Goal: Task Accomplishment & Management: Manage account settings

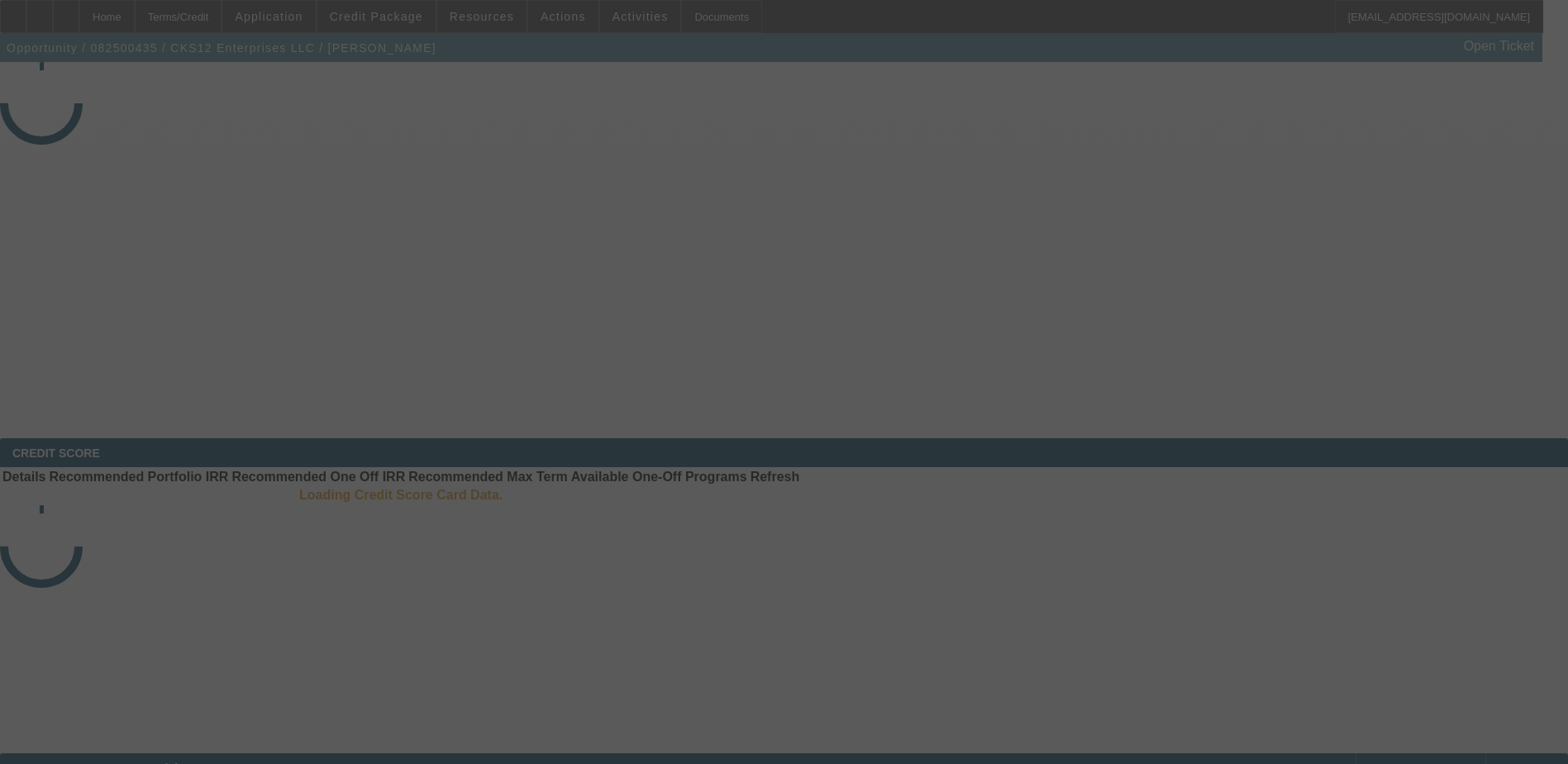
select select "3"
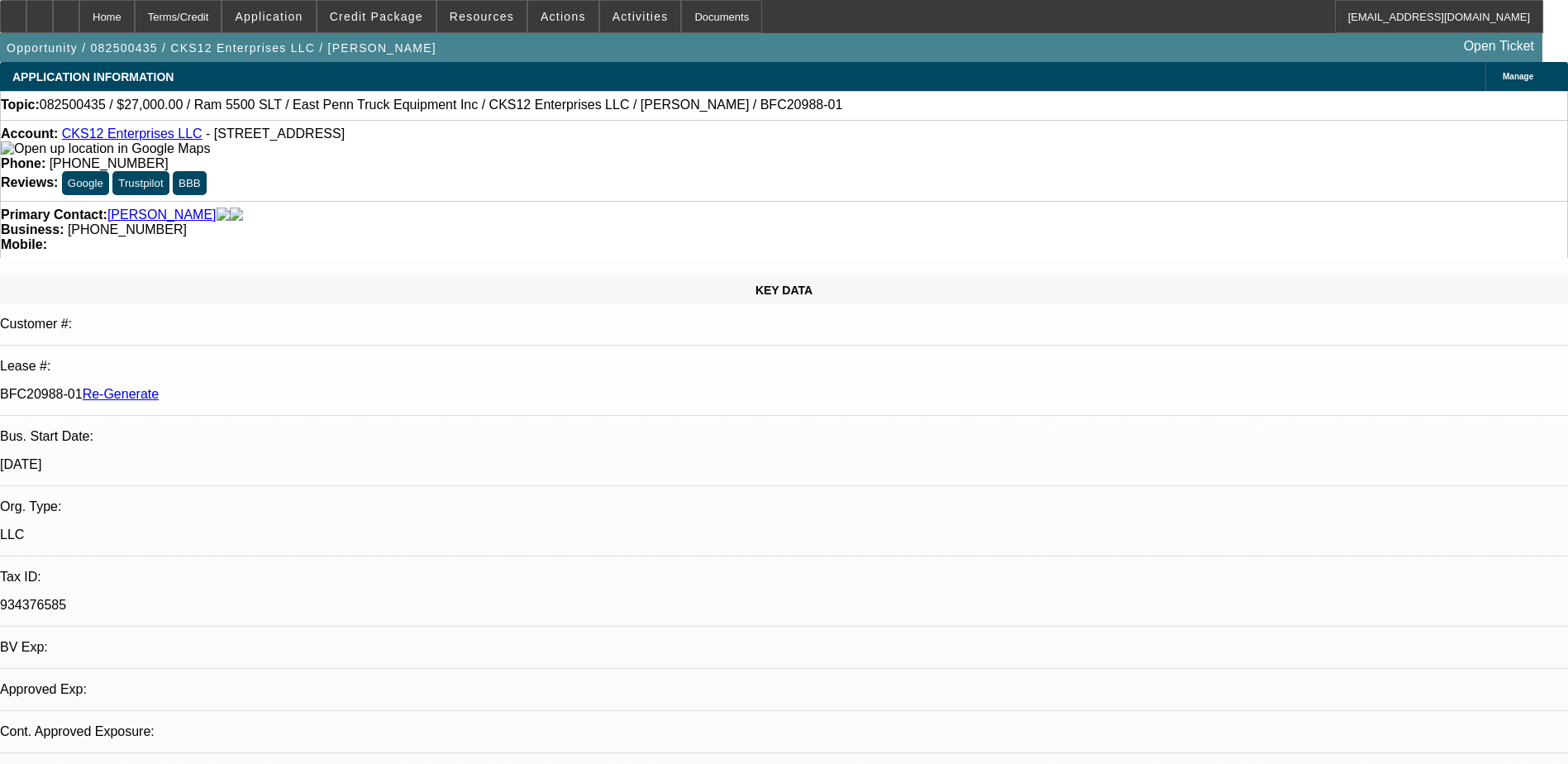
select select "0"
select select "2"
select select "0.1"
select select "1"
select select "2"
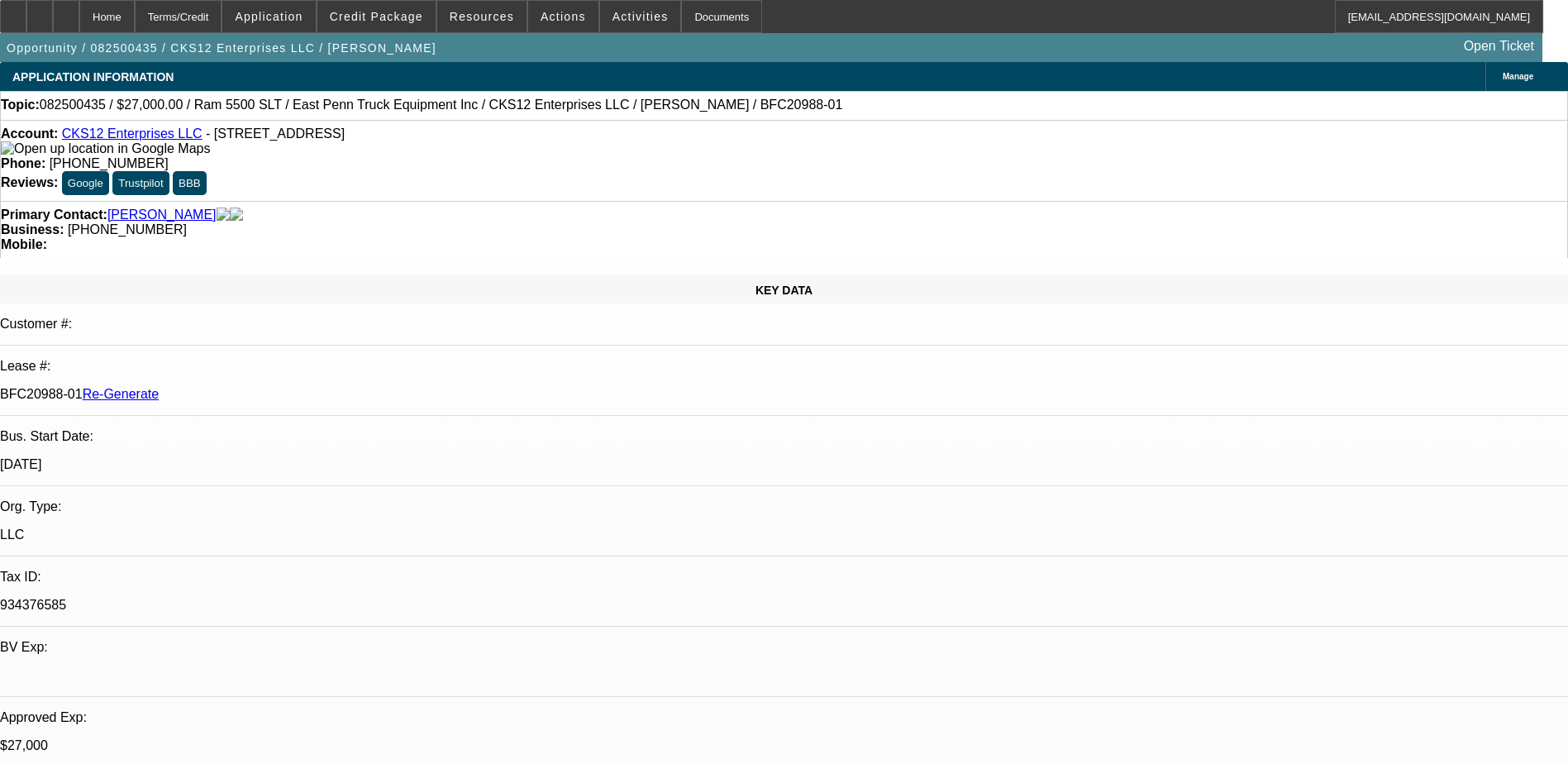
select select "4"
click at [690, 22] on div "Documents" at bounding box center [721, 16] width 81 height 33
click at [390, 10] on span "Credit Package" at bounding box center [376, 16] width 93 height 13
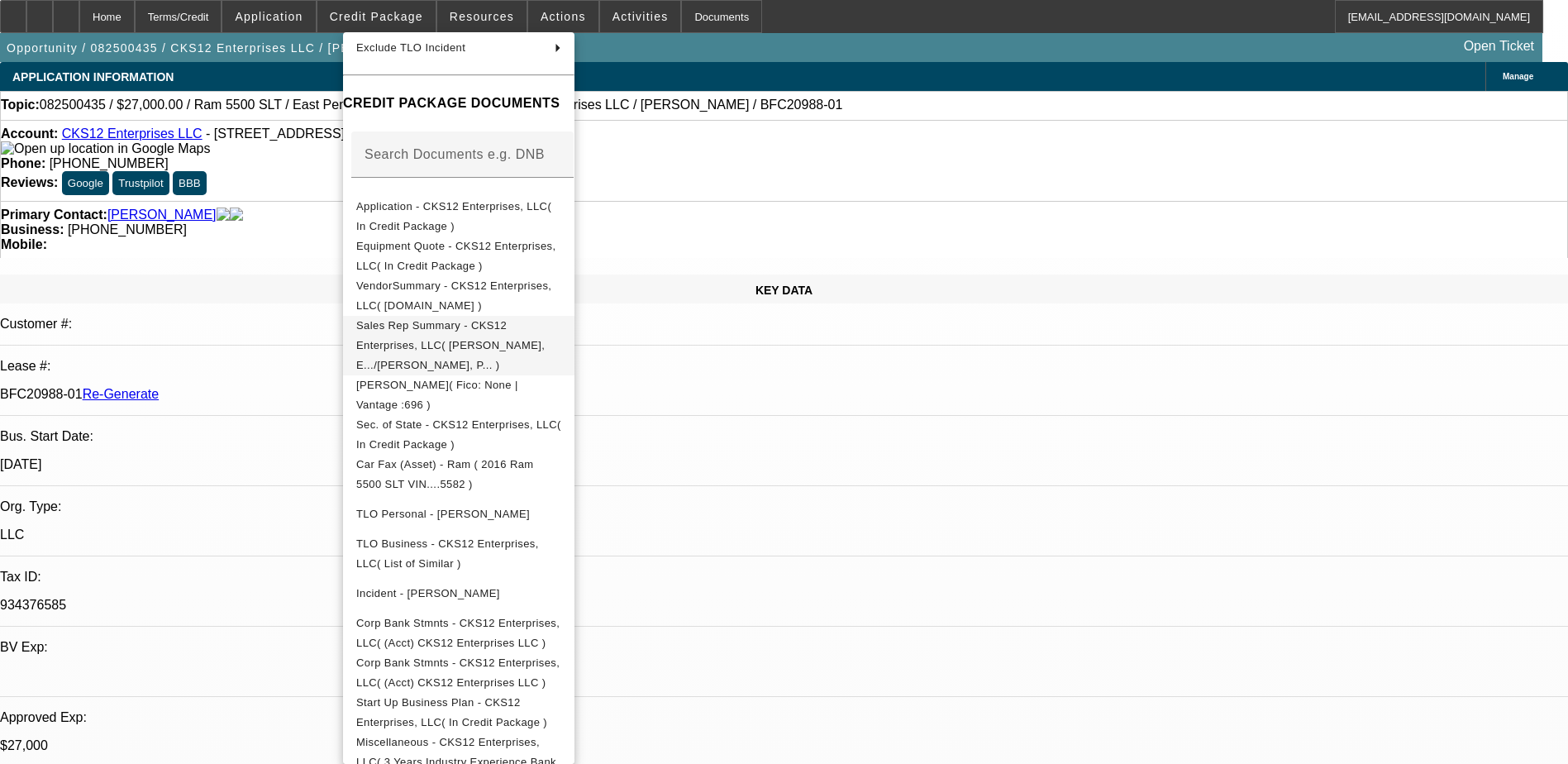
scroll to position [248, 0]
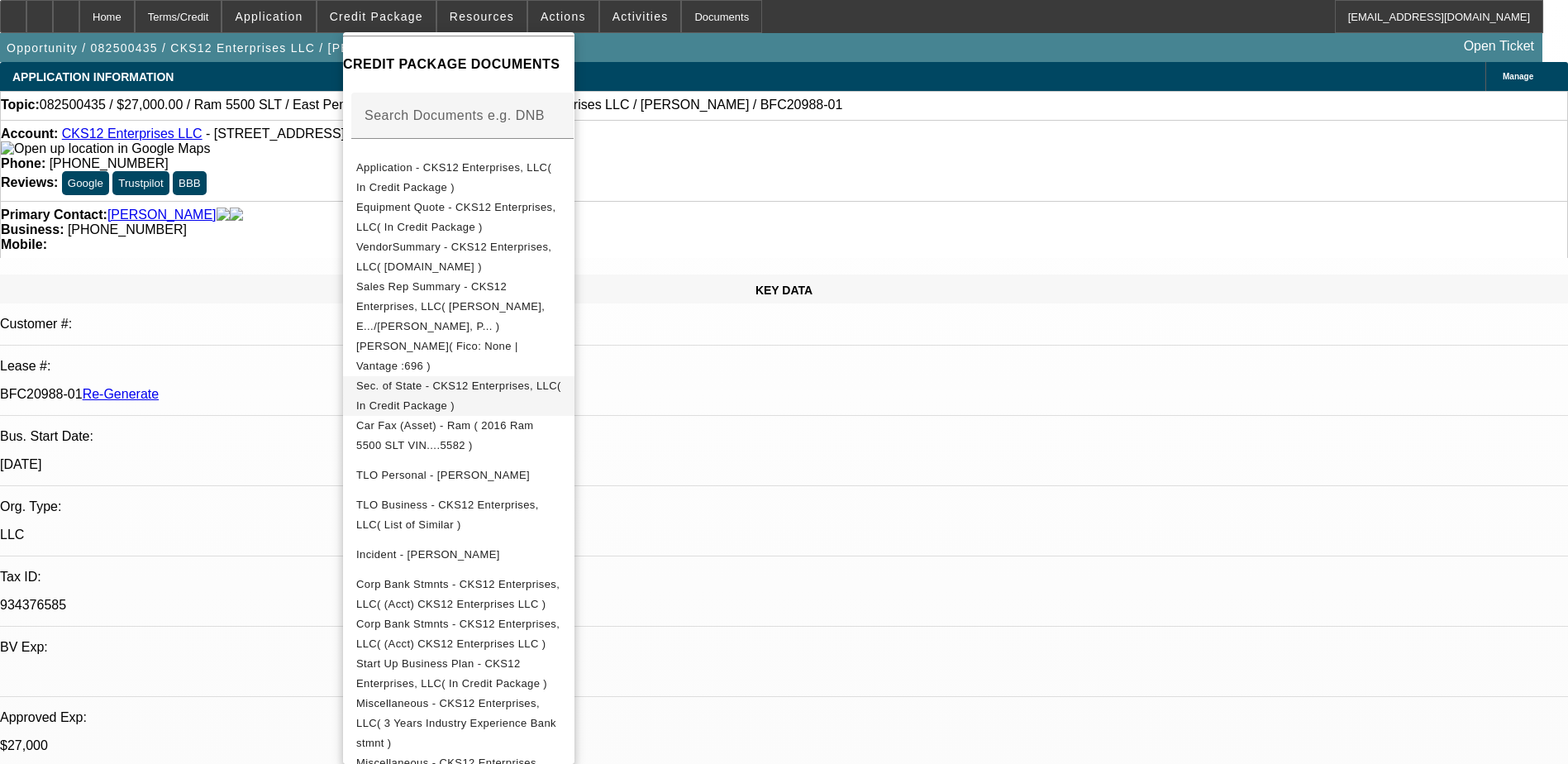
click at [512, 380] on span "Sec. of State - CKS12 Enterprises, LLC( In Credit Package )" at bounding box center [458, 395] width 205 height 32
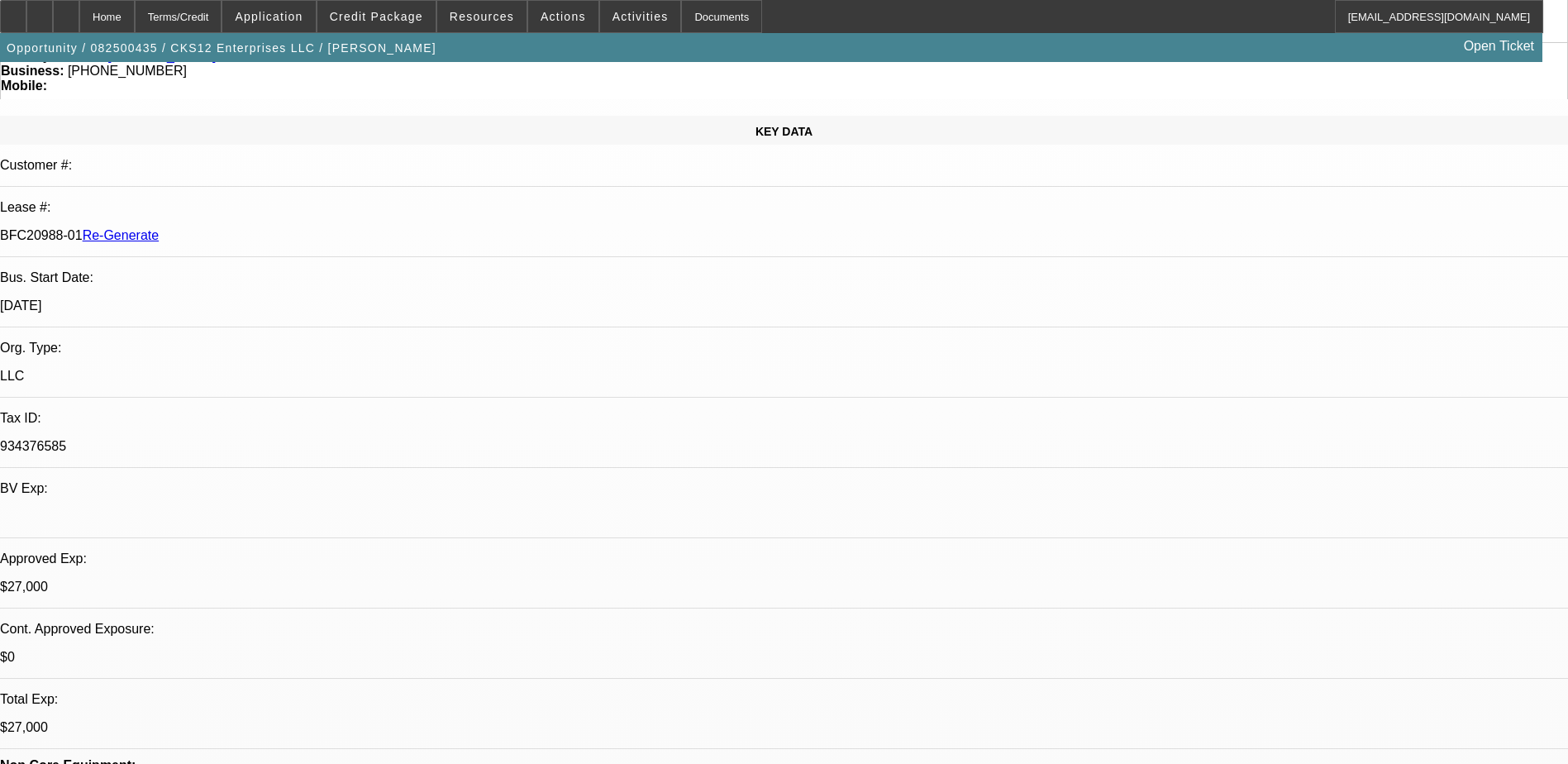
scroll to position [165, 0]
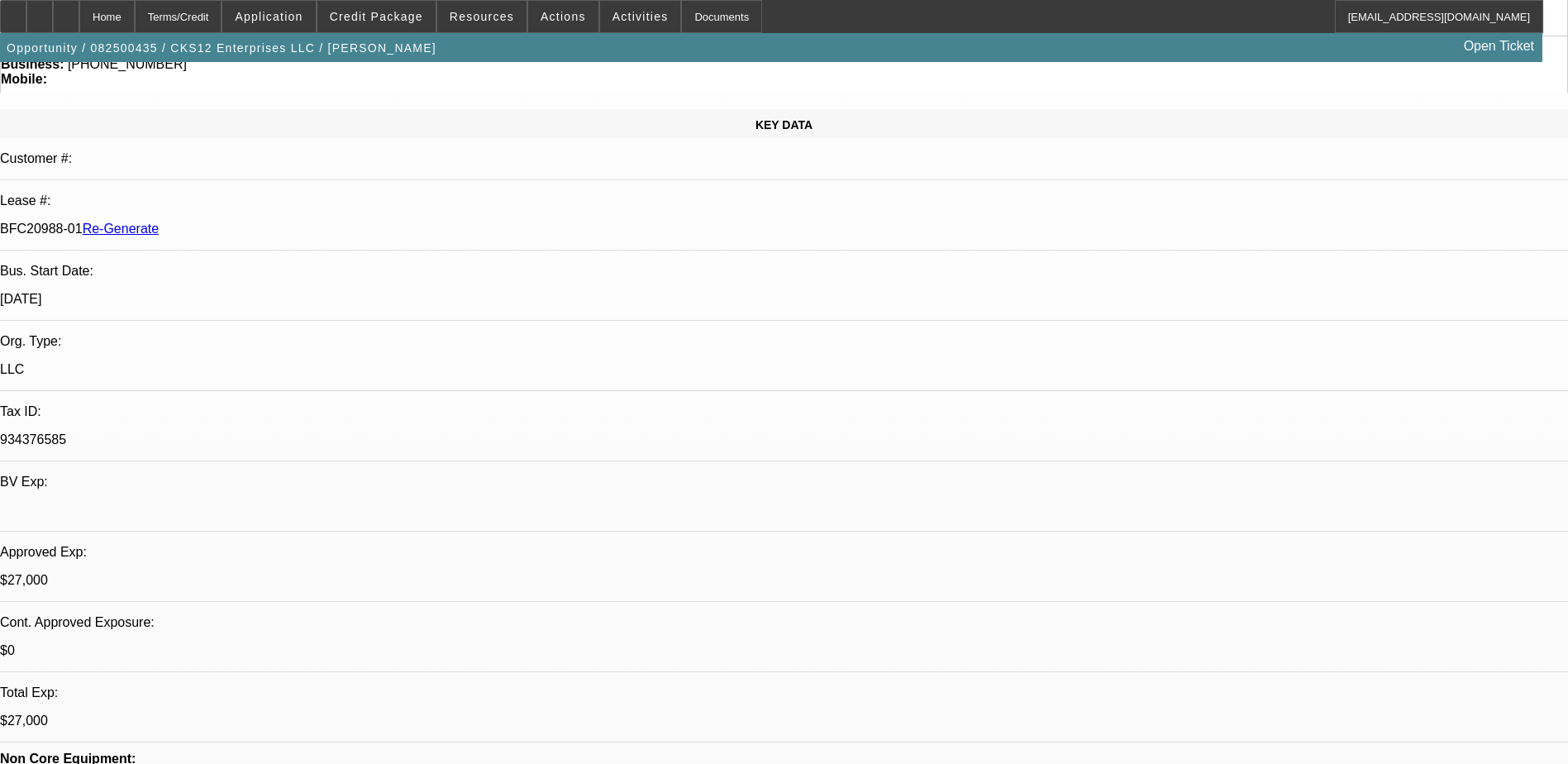
type input "keiara"
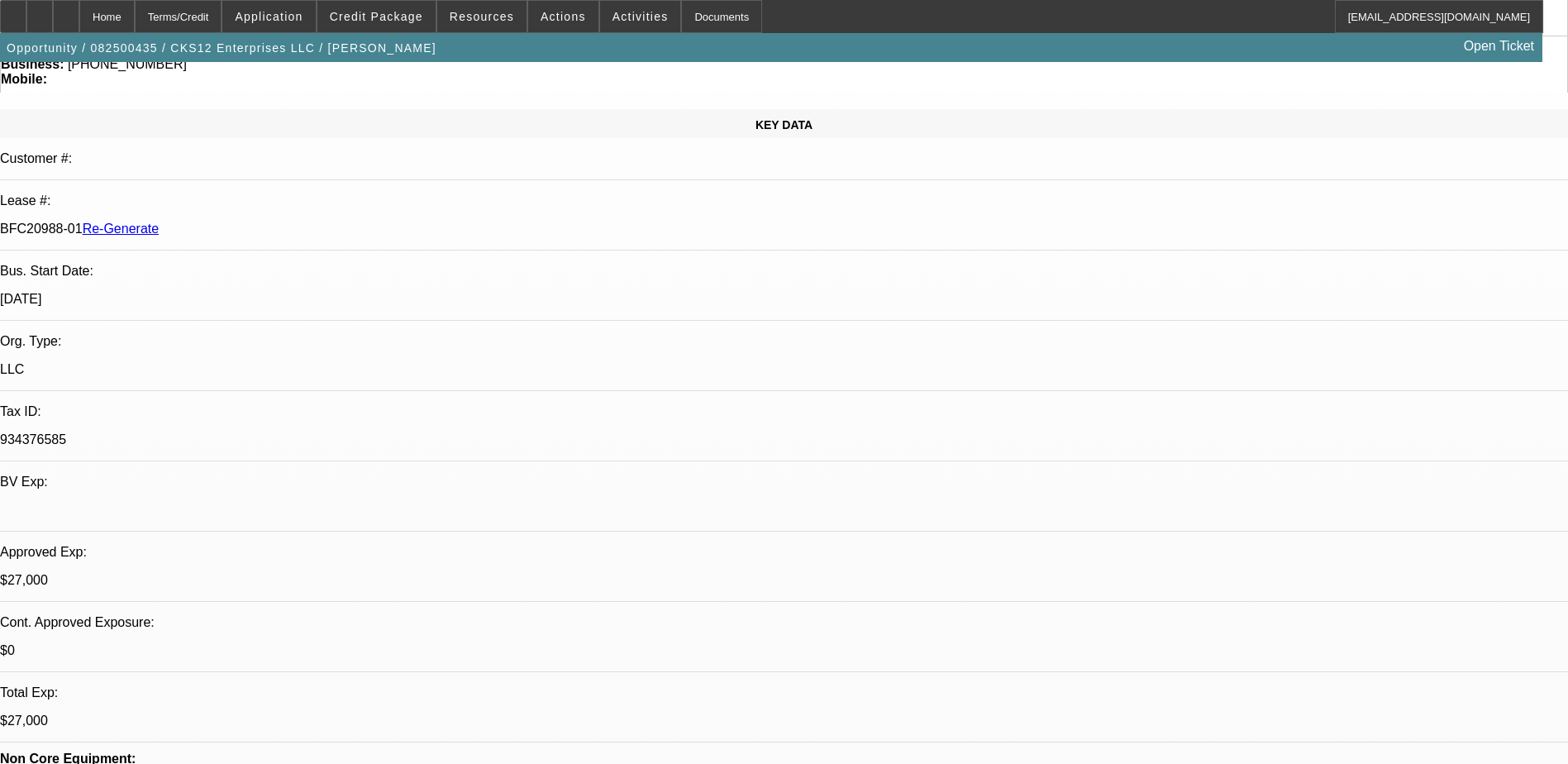
click at [218, 14] on div "Terms/Credit" at bounding box center [178, 16] width 87 height 33
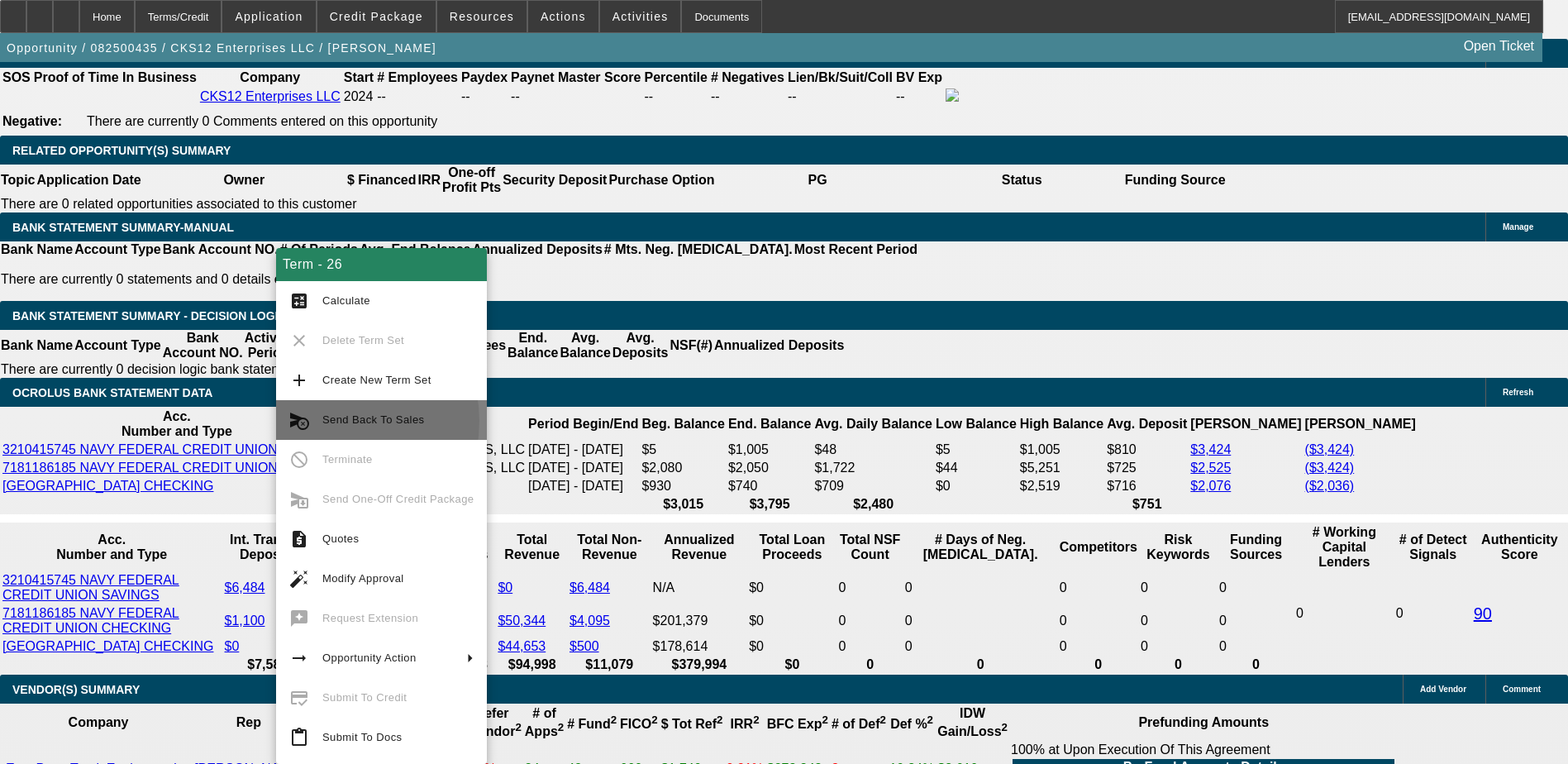
click at [332, 421] on span "Send Back To Sales" at bounding box center [374, 420] width 102 height 12
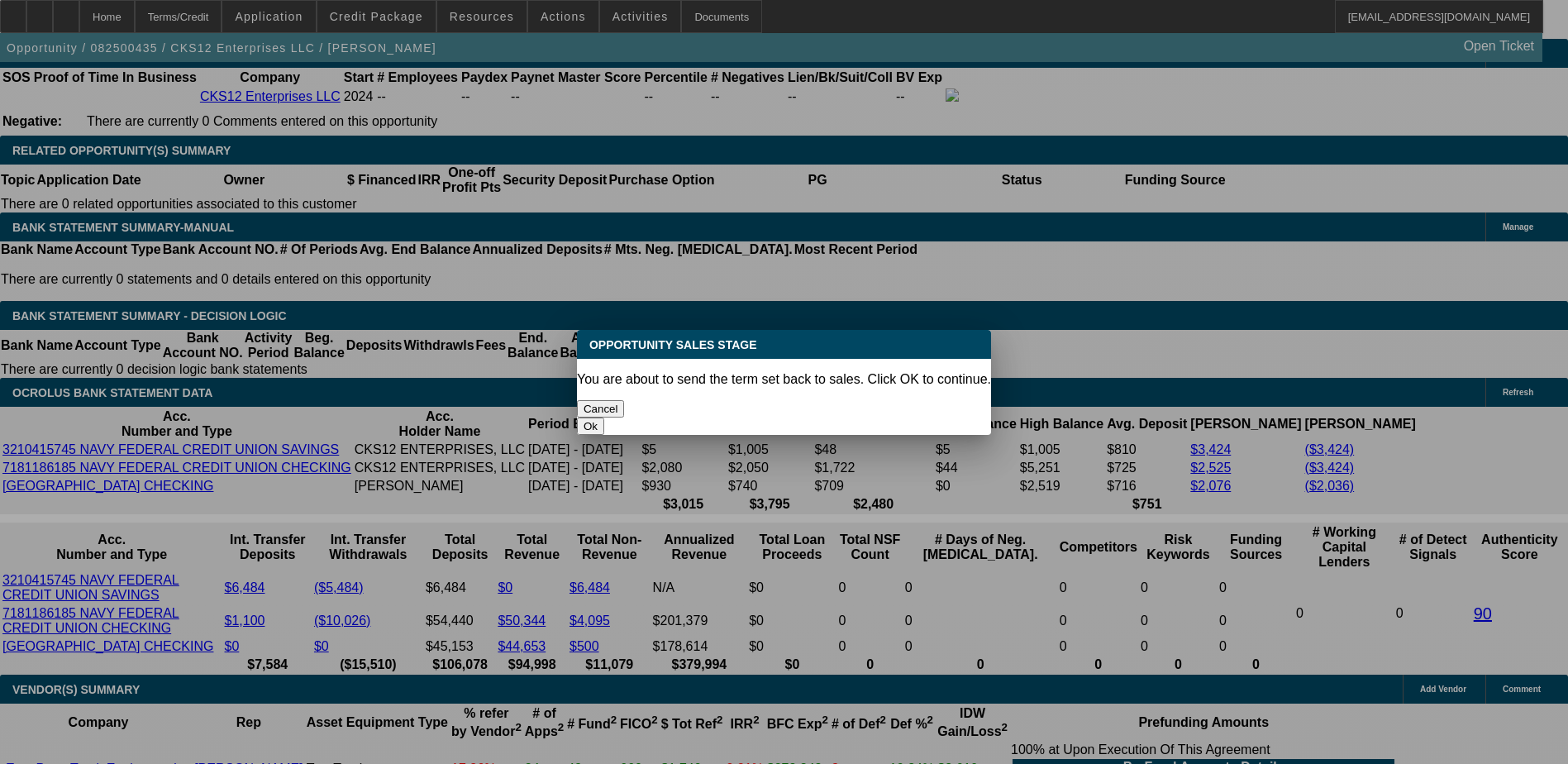
click at [605, 418] on button "Ok" at bounding box center [591, 427] width 28 height 17
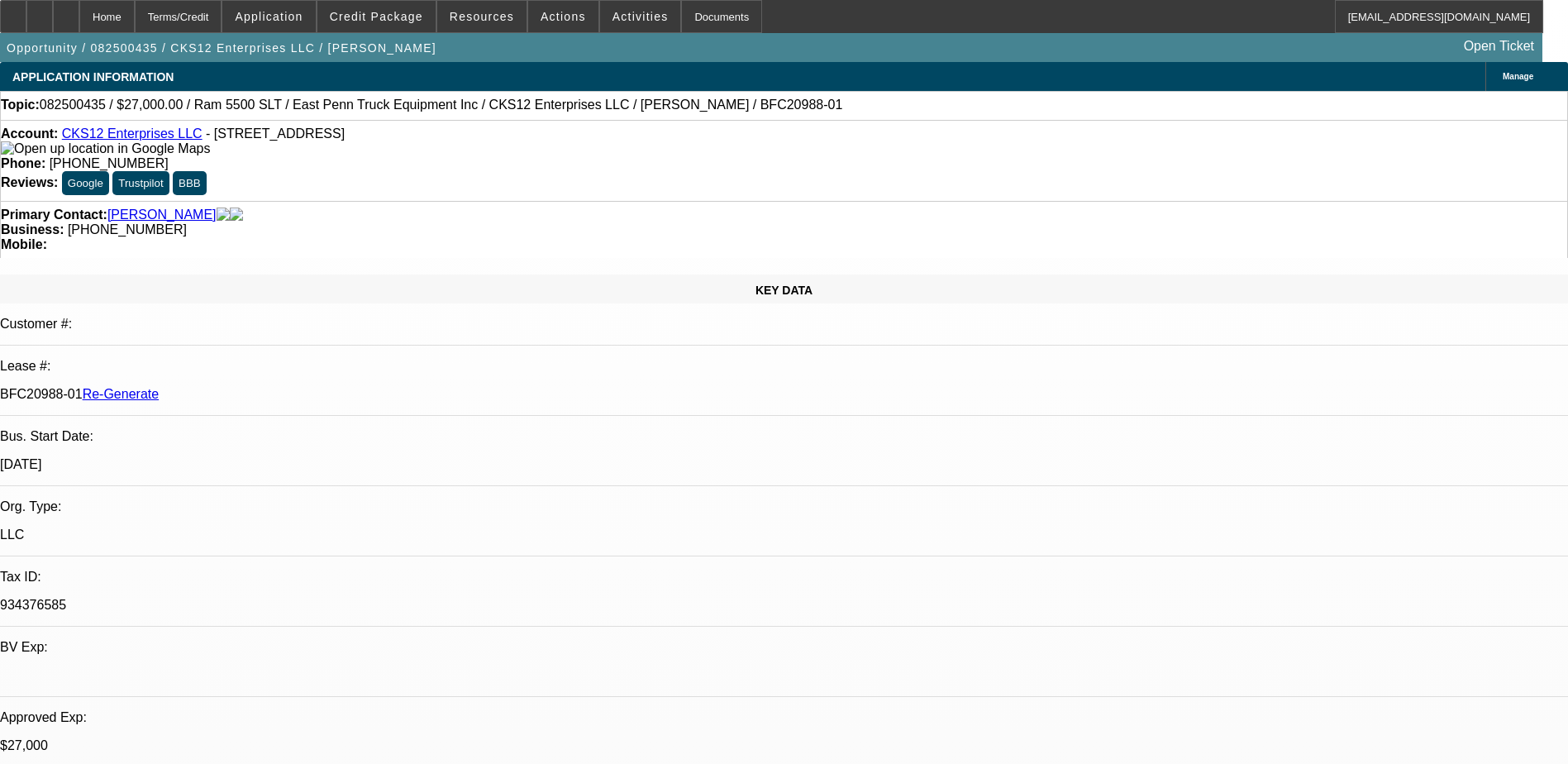
type textarea "The sole officer of the LLC is not on the deal. Our only pg Antoine Smith is no…"
click at [612, 20] on span "Activities" at bounding box center [640, 16] width 56 height 13
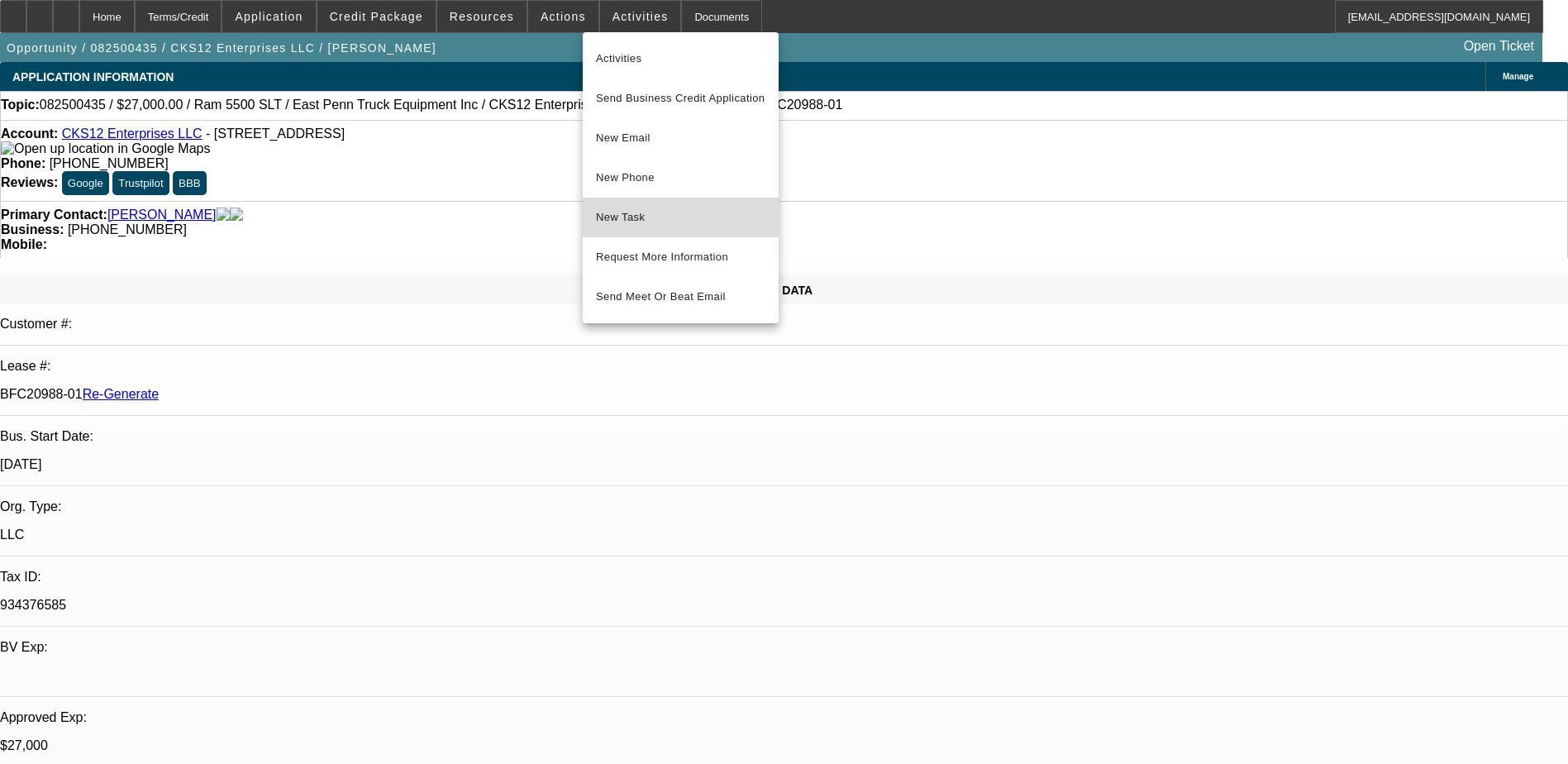
click at [610, 210] on span "New Task" at bounding box center [681, 217] width 170 height 20
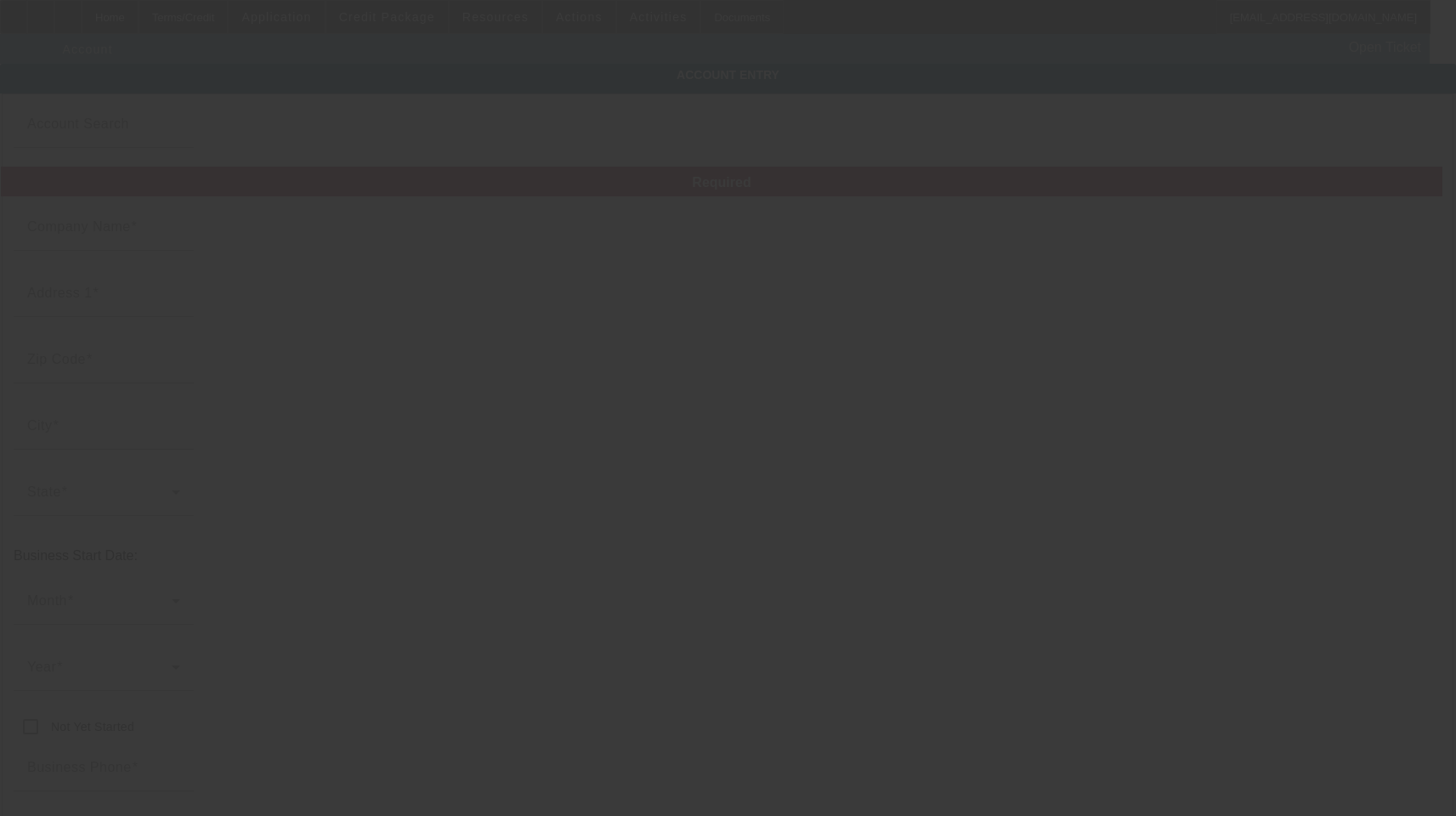
type input "CKS12 Enterprises LLC"
type input "2087 Lakewood Trl SE"
type input "30315"
type input "Atlanta"
type input "(484) 892-5395"
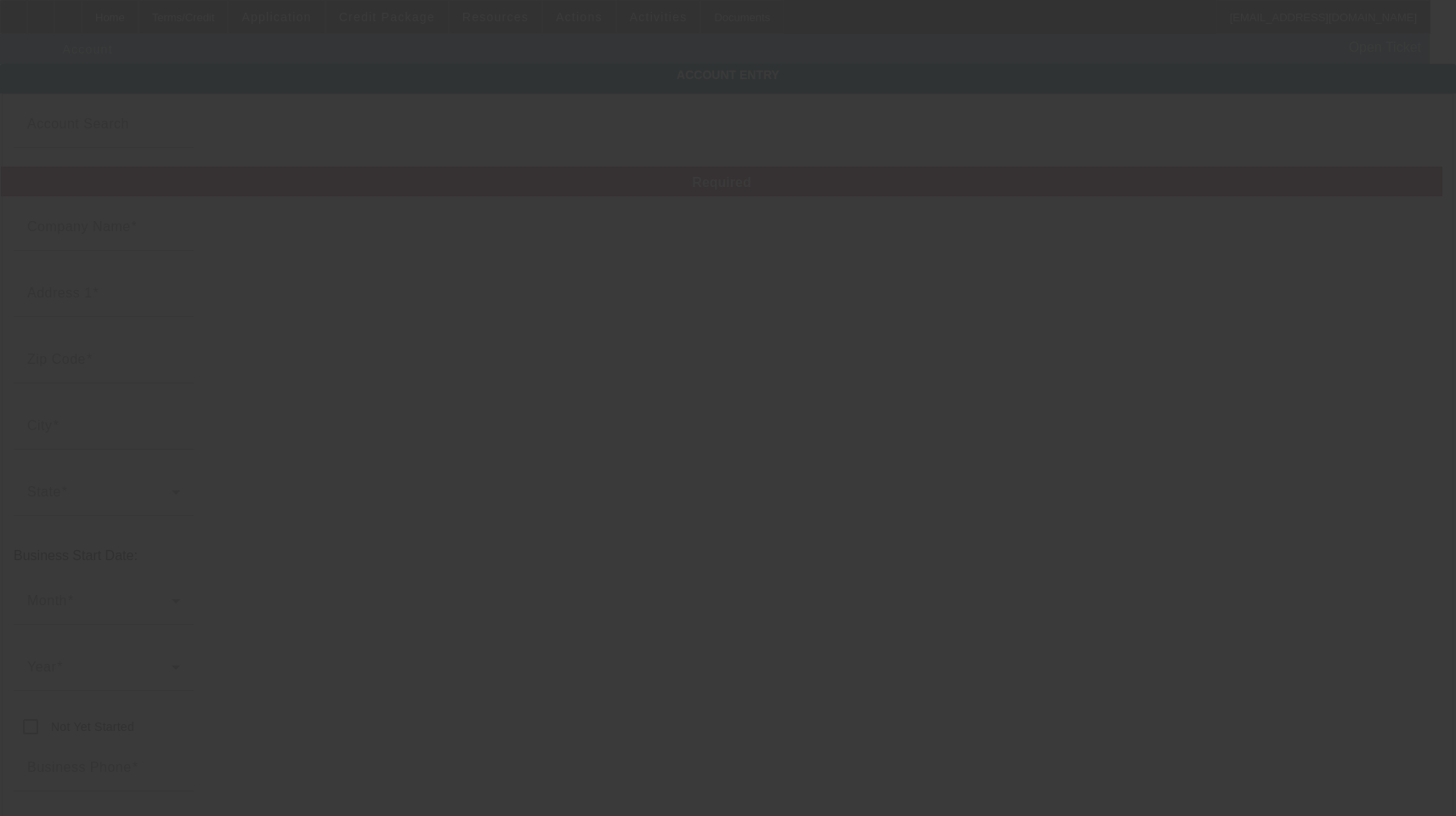
type input "call.ckenterprises@gmail.com"
type input "934376585"
type input "8/15/2025"
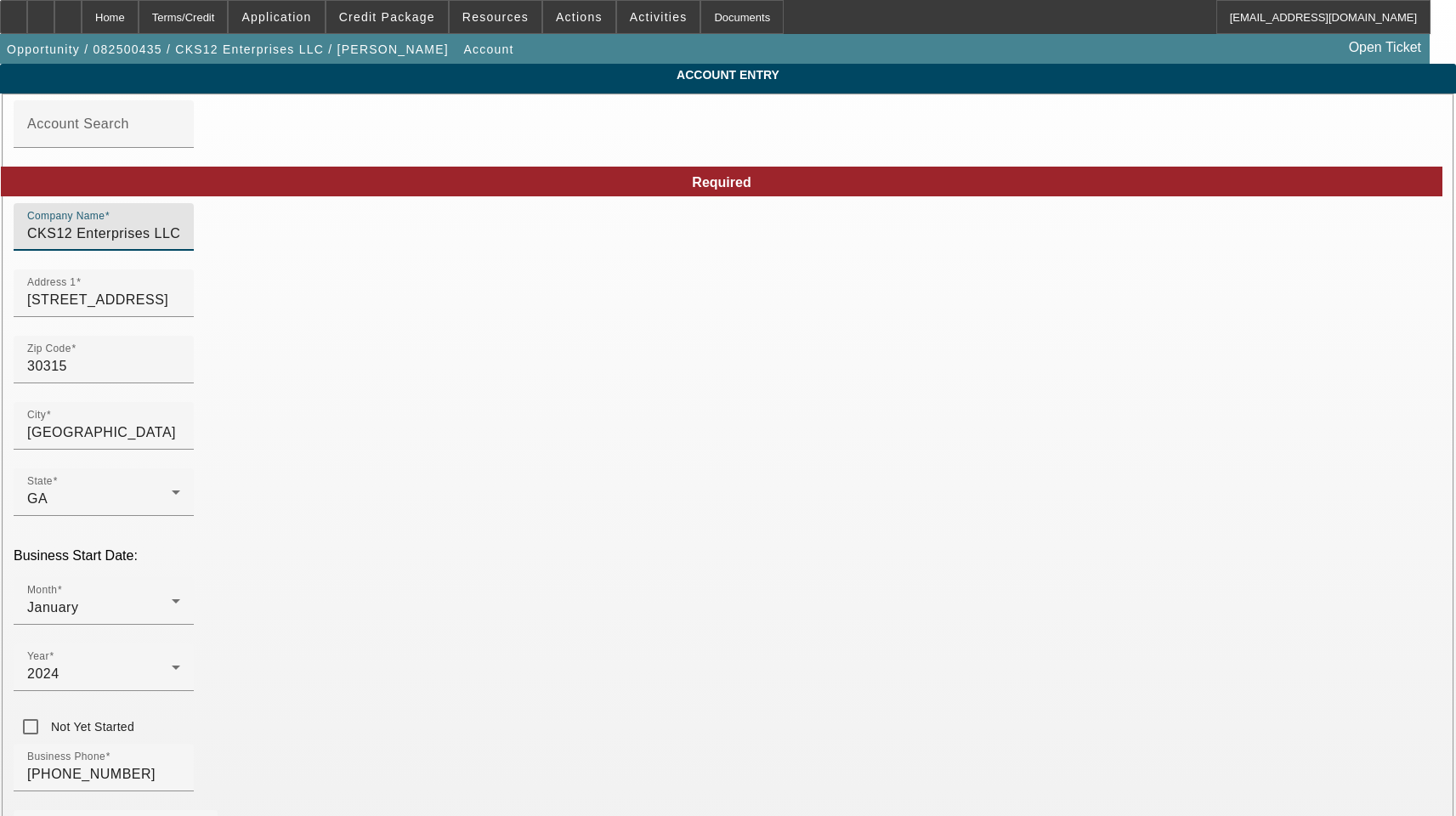
drag, startPoint x: 482, startPoint y: 239, endPoint x: 79, endPoint y: 221, distance: 403.4
paste input ","
type input "CKS12 Enterprises, LLC"
drag, startPoint x: 1075, startPoint y: 667, endPoint x: 945, endPoint y: 665, distance: 130.0
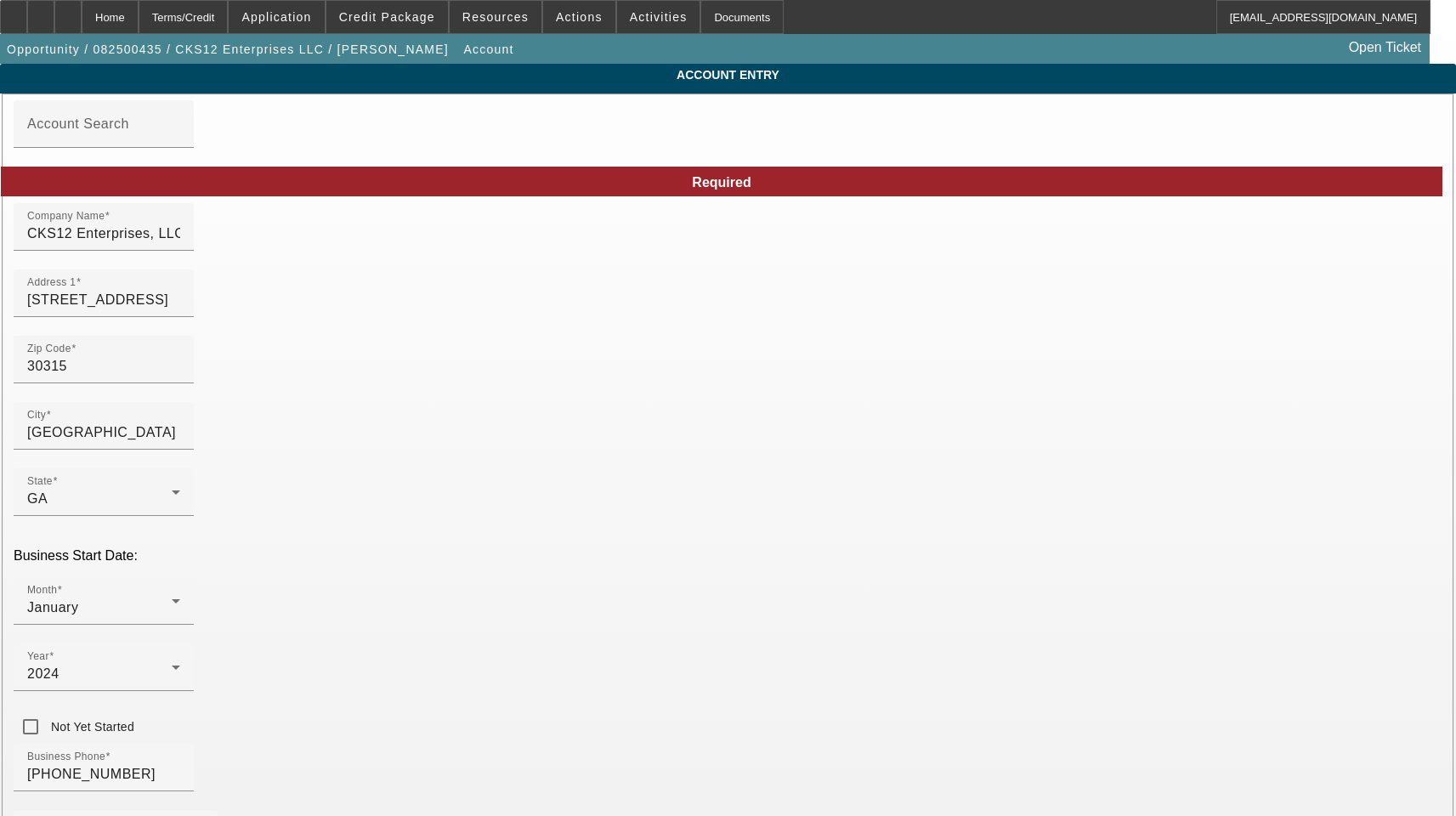
type input "93-4376585"
drag, startPoint x: 945, startPoint y: 384, endPoint x: 636, endPoint y: 382, distance: 309.0
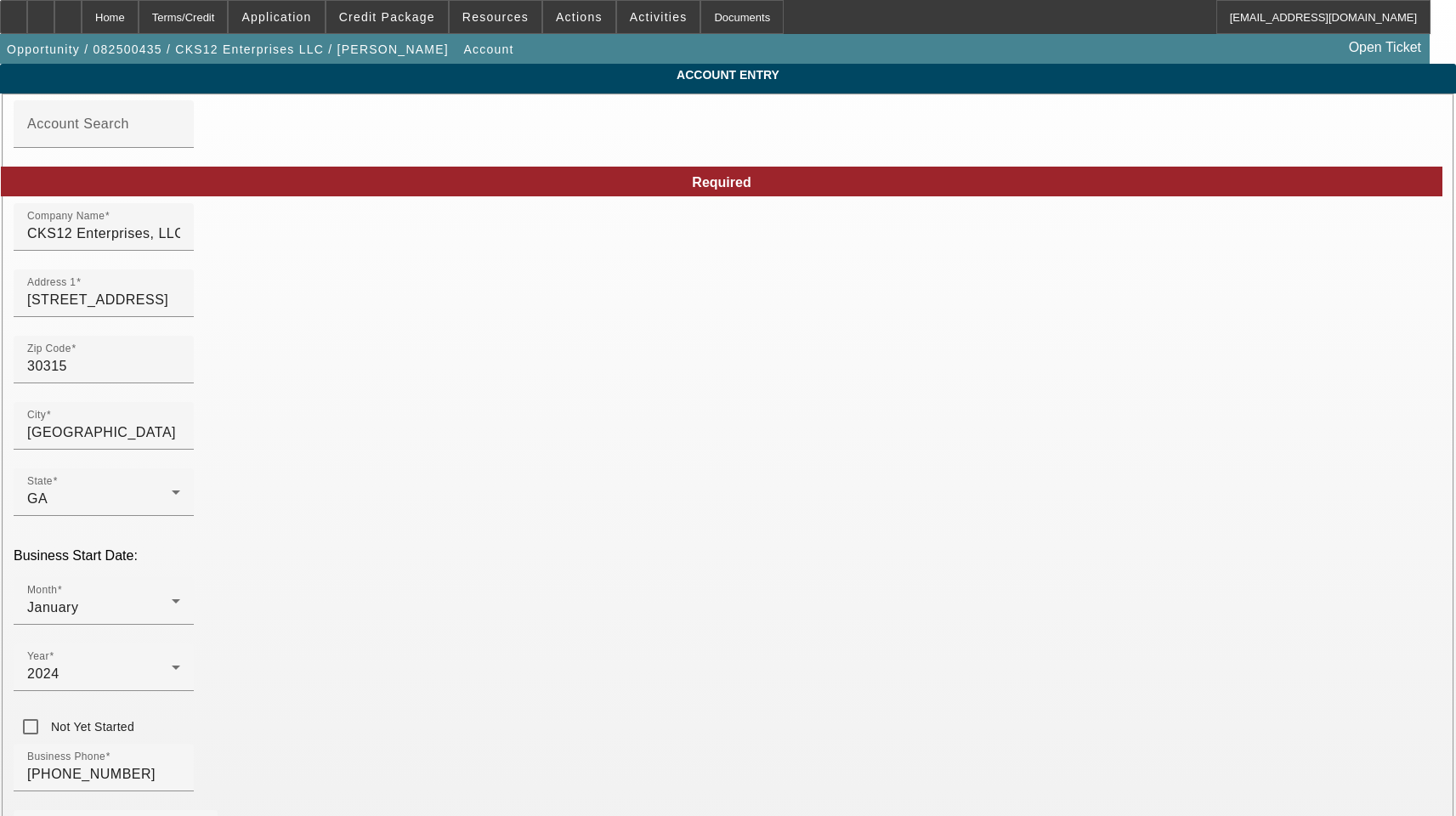
type input "Fulton"
drag, startPoint x: 368, startPoint y: 607, endPoint x: 124, endPoint y: 610, distance: 244.0
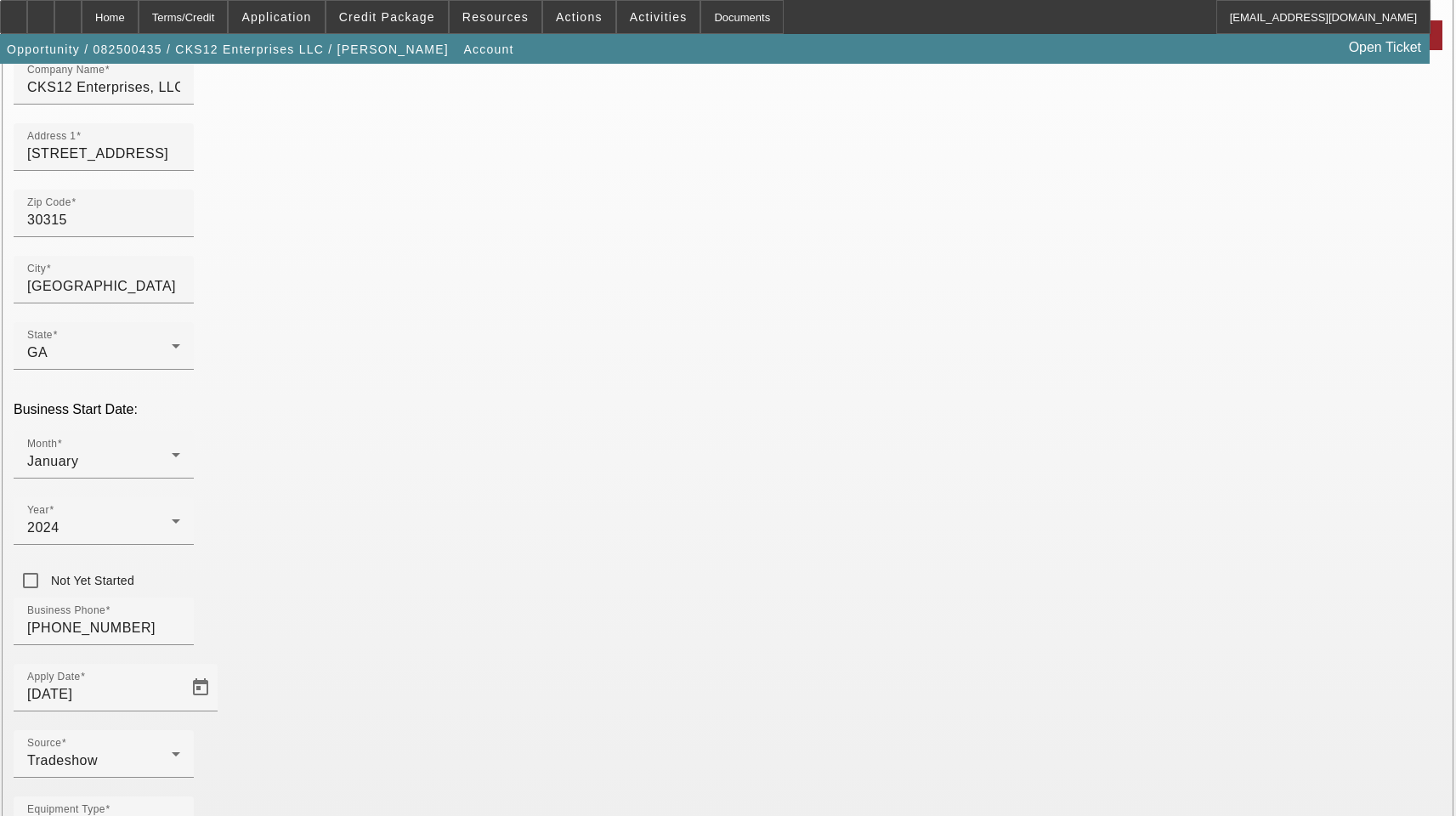
scroll to position [186, 0]
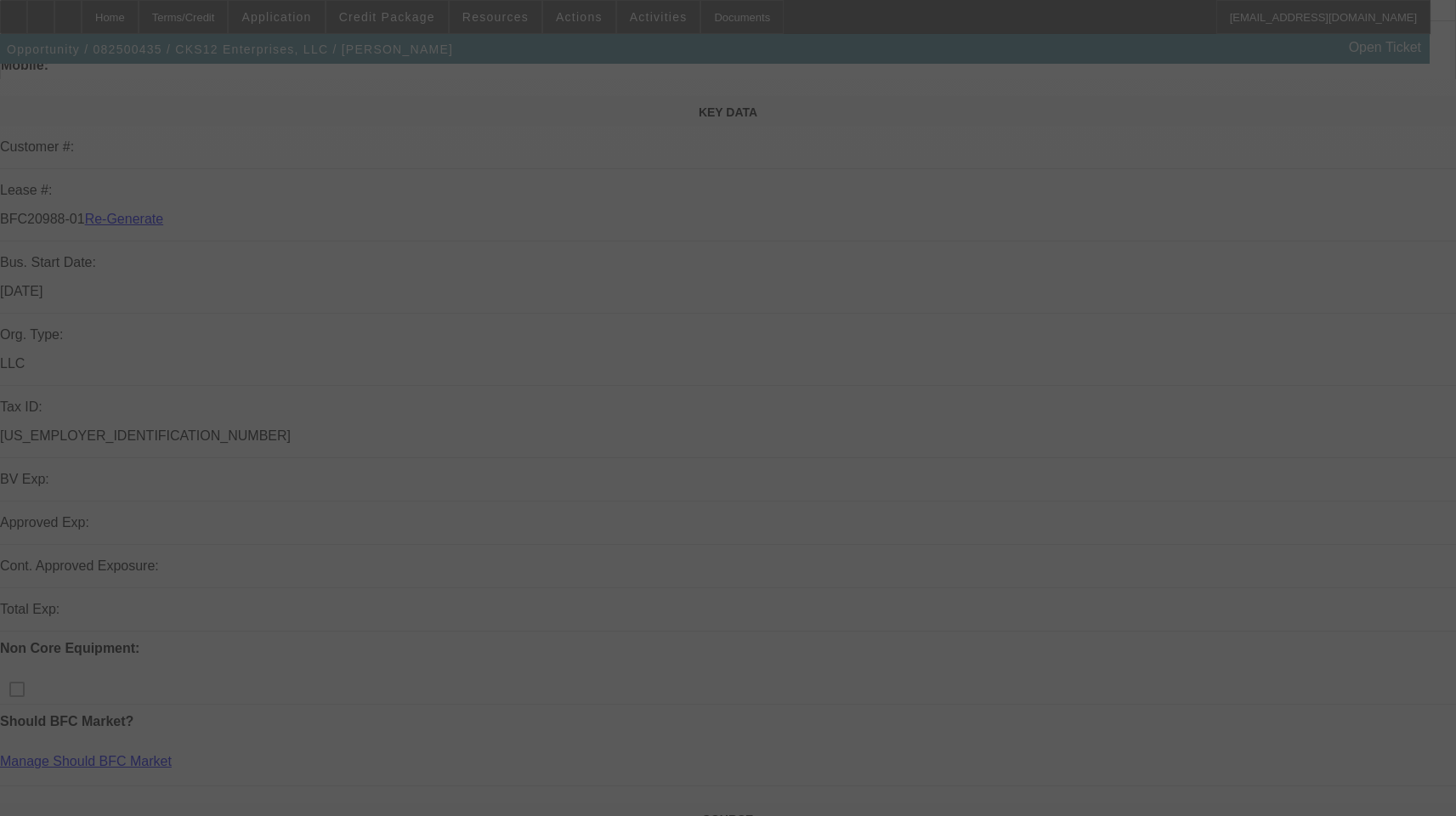
select select "3"
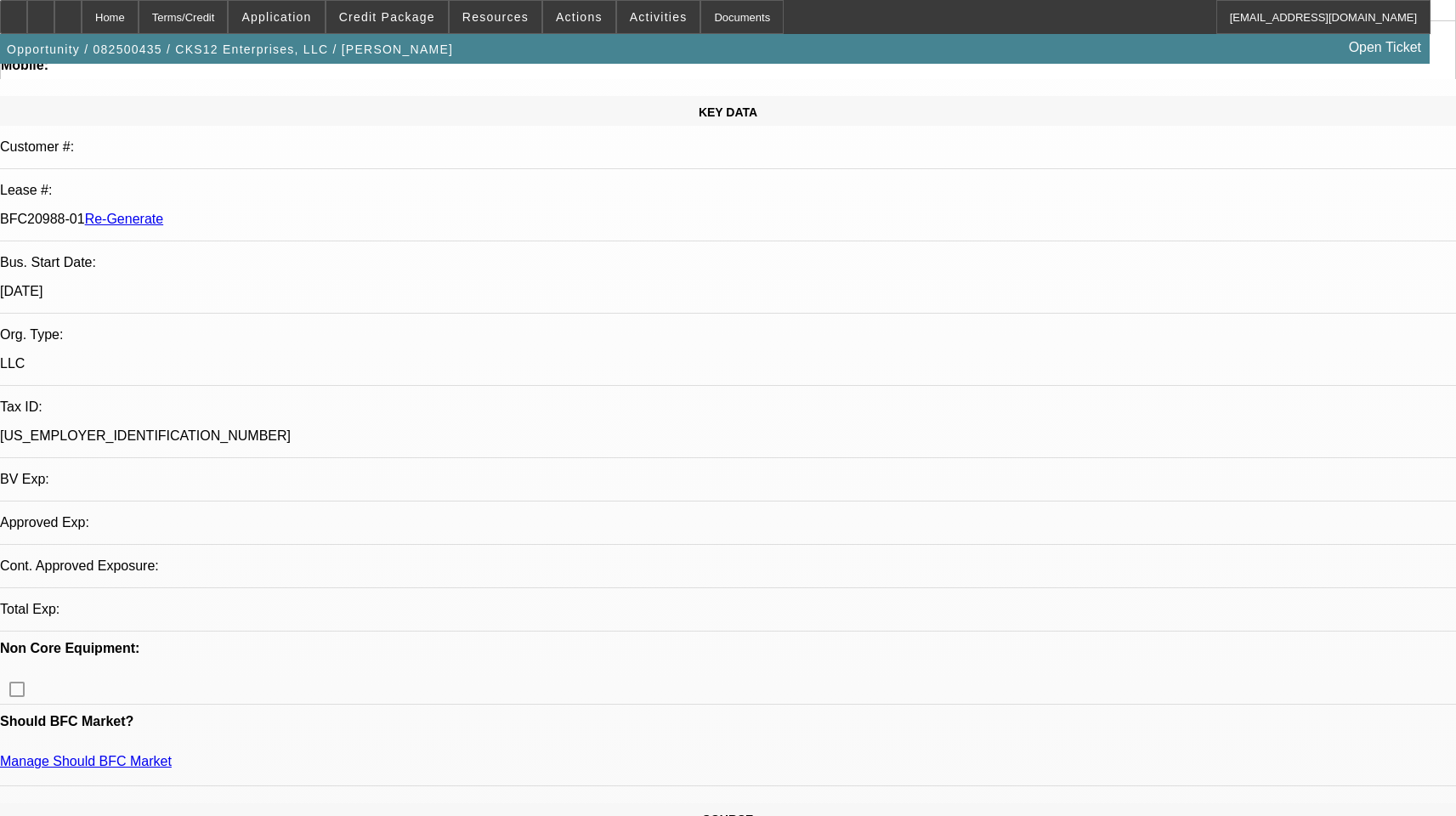
select select "0"
select select "2"
select select "0.1"
select select "4"
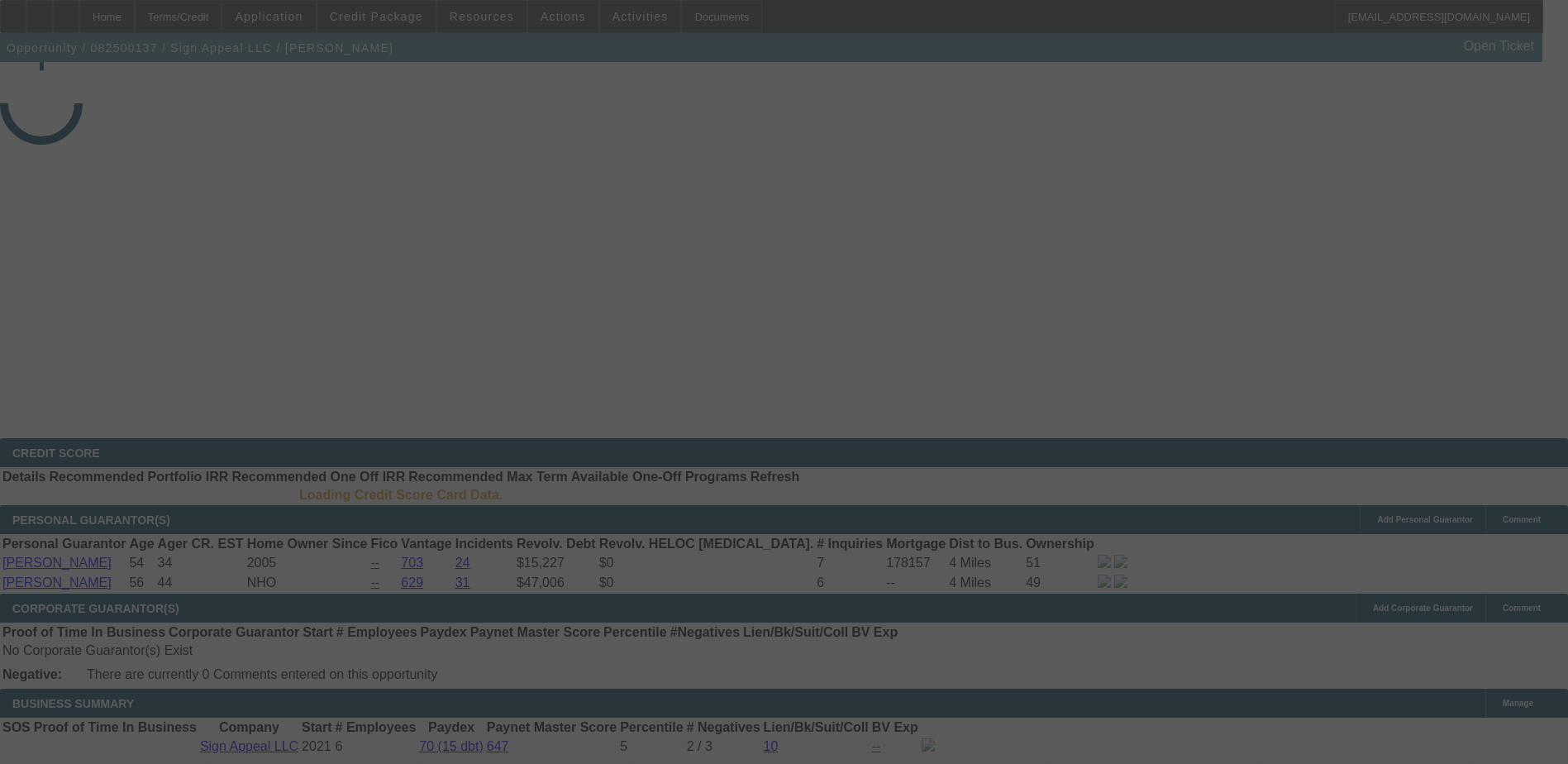
select select "3"
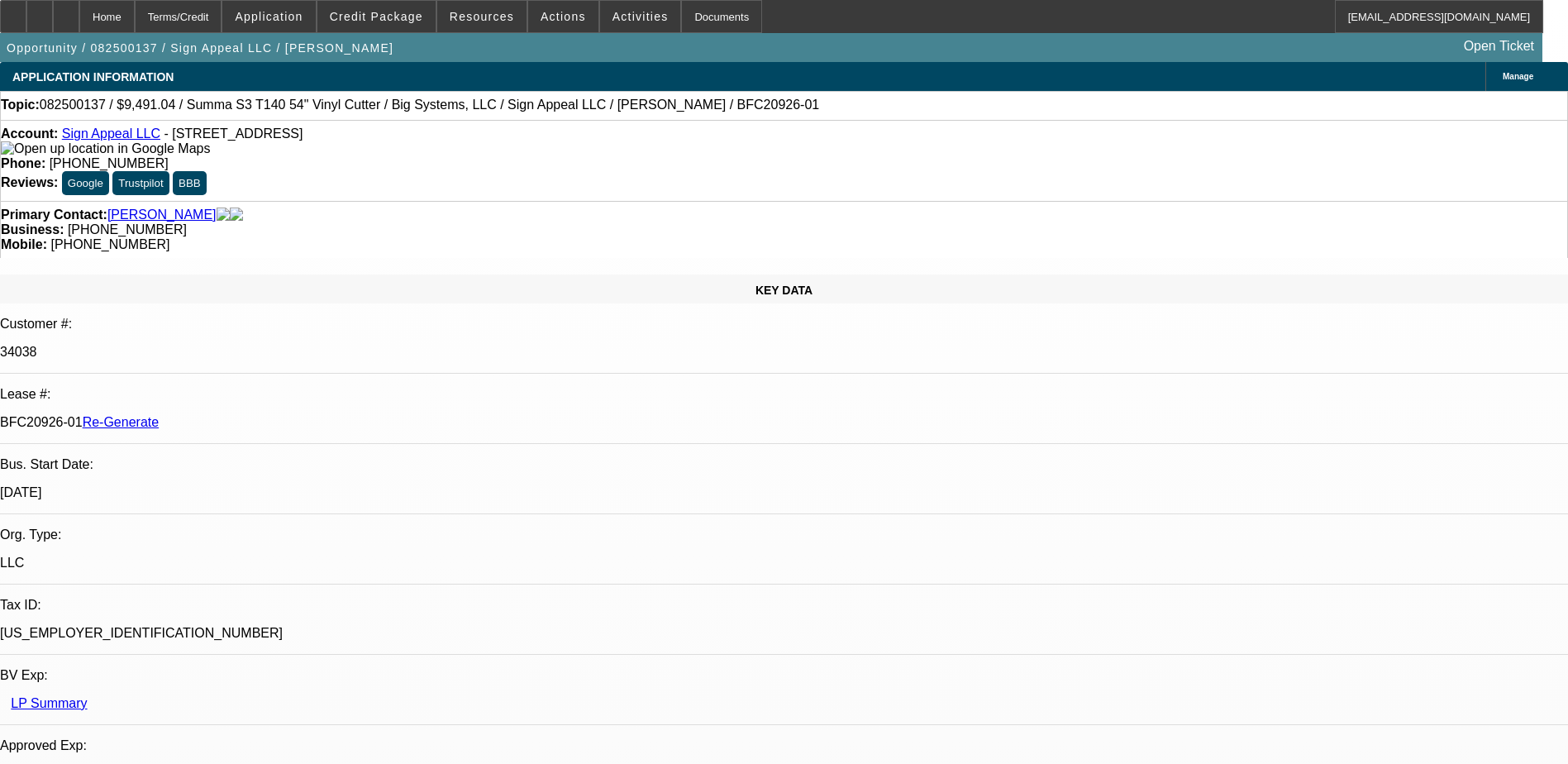
select select "0"
select select "1"
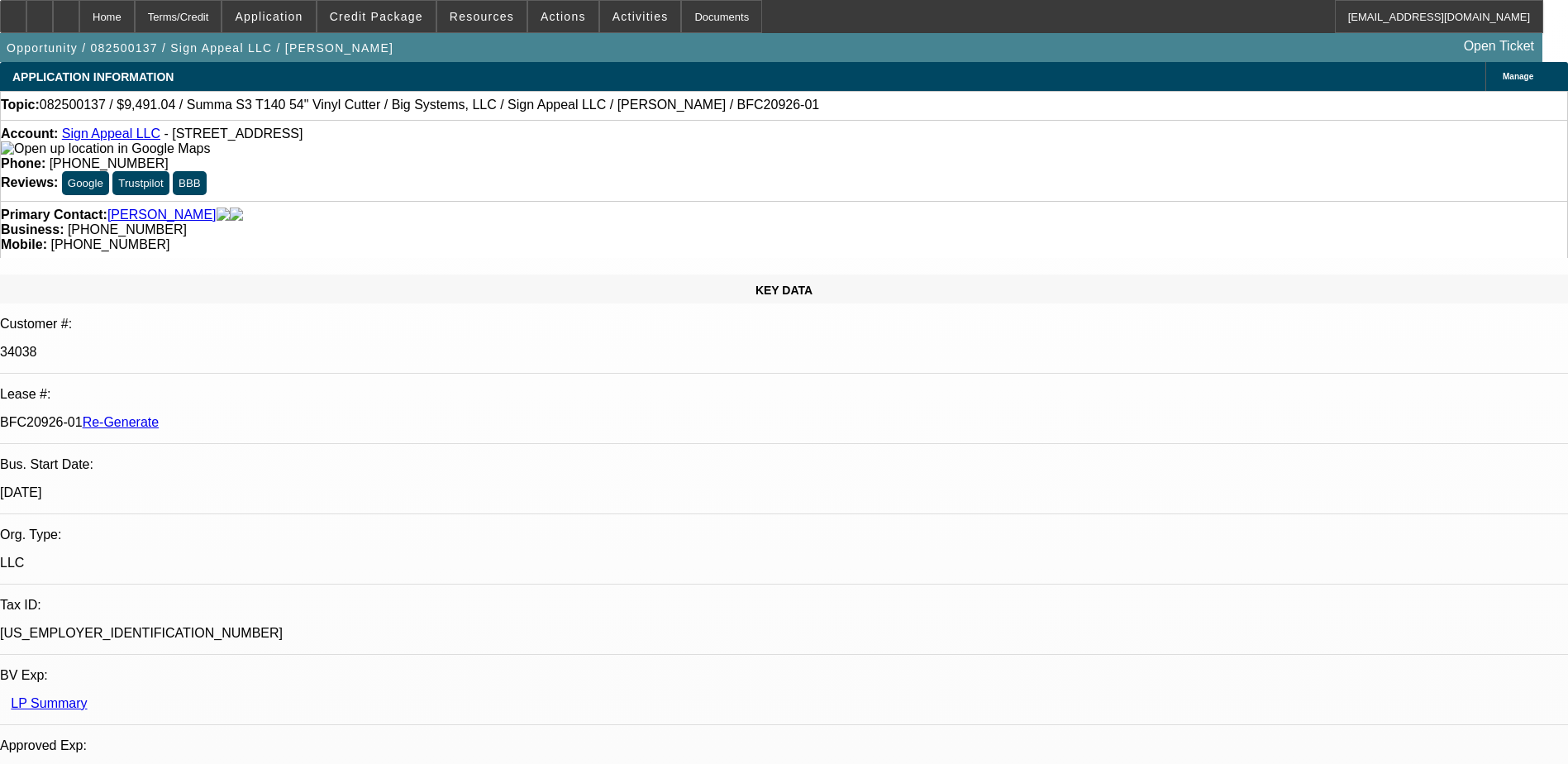
select select "6"
click at [688, 10] on div "Documents" at bounding box center [721, 16] width 81 height 33
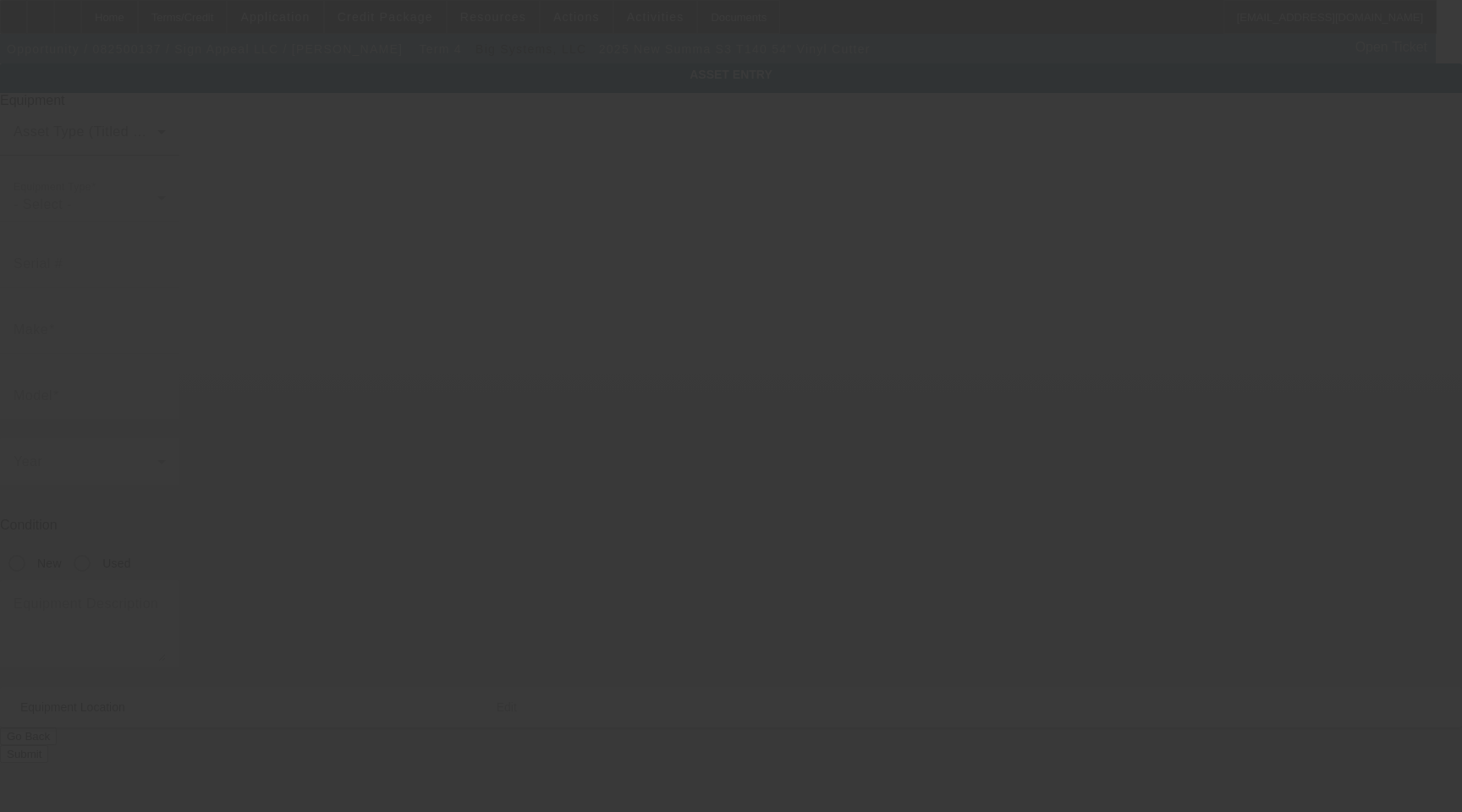
type input "Summa"
type input "S3 T140 54" Vinyl Cutter"
radio input "true"
type textarea "with (1) Stand and Catch Basket, (1 set of 2) Media Guide Flanges, (1) Spare Fu…"
type input "[STREET_ADDRESS]"
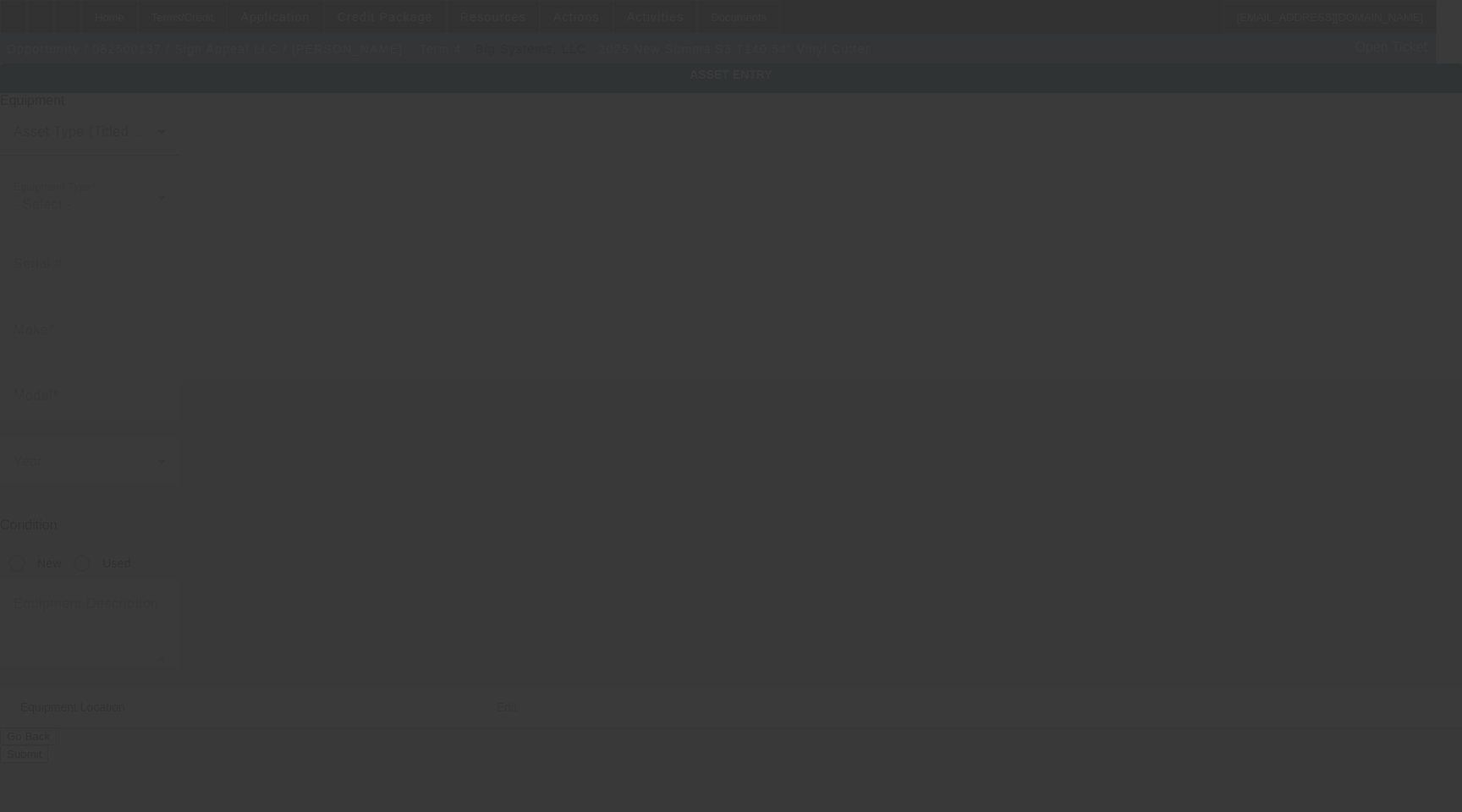
type input "[GEOGRAPHIC_DATA]"
type input "60020"
type input "Lake"
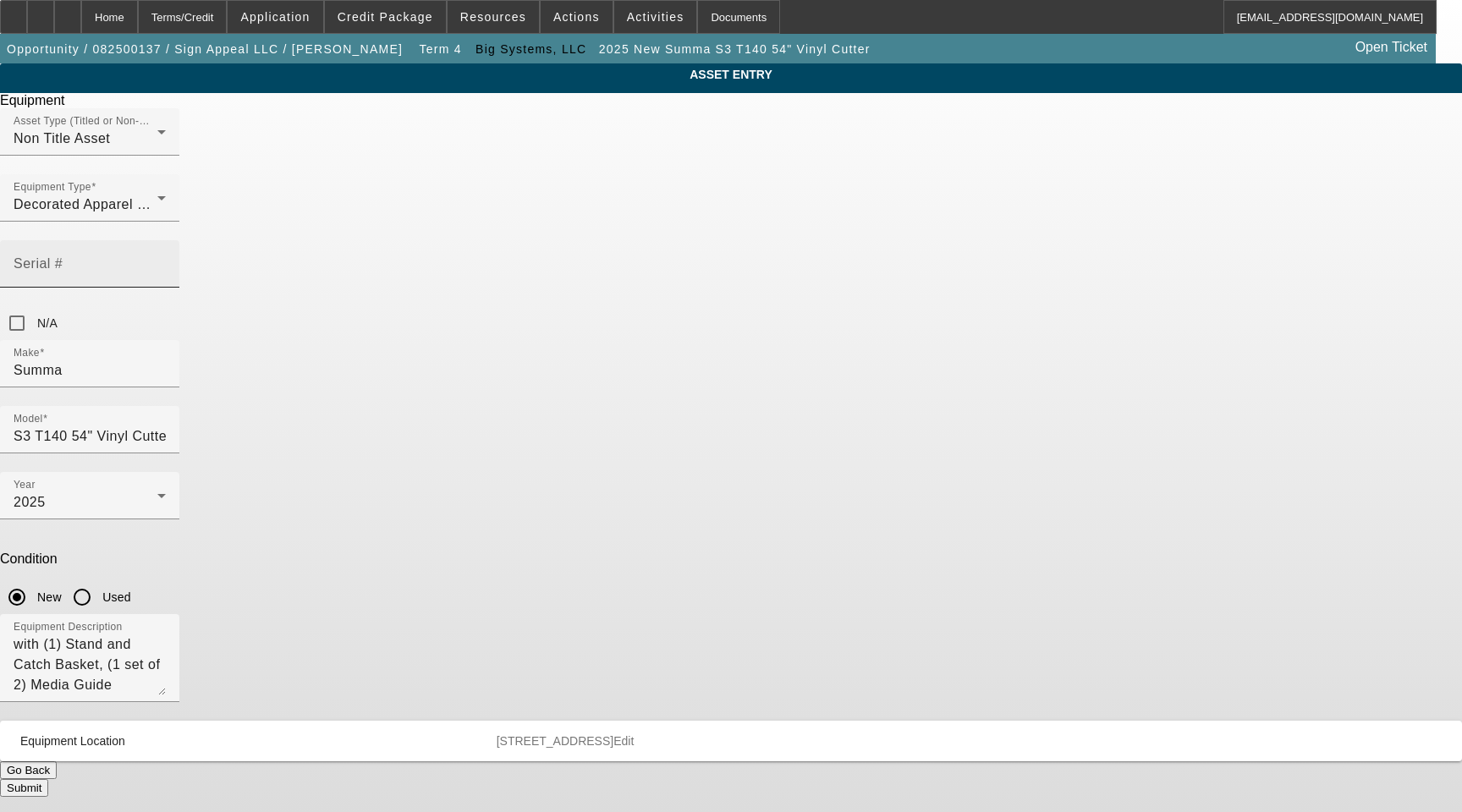
click at [63, 257] on mat-label "Serial #" at bounding box center [37, 264] width 49 height 14
click at [166, 260] on input "Serial #" at bounding box center [89, 270] width 152 height 20
paste input "T52505-10007"
type input "T52505-10007"
click at [48, 779] on button "Submit" at bounding box center [24, 788] width 48 height 18
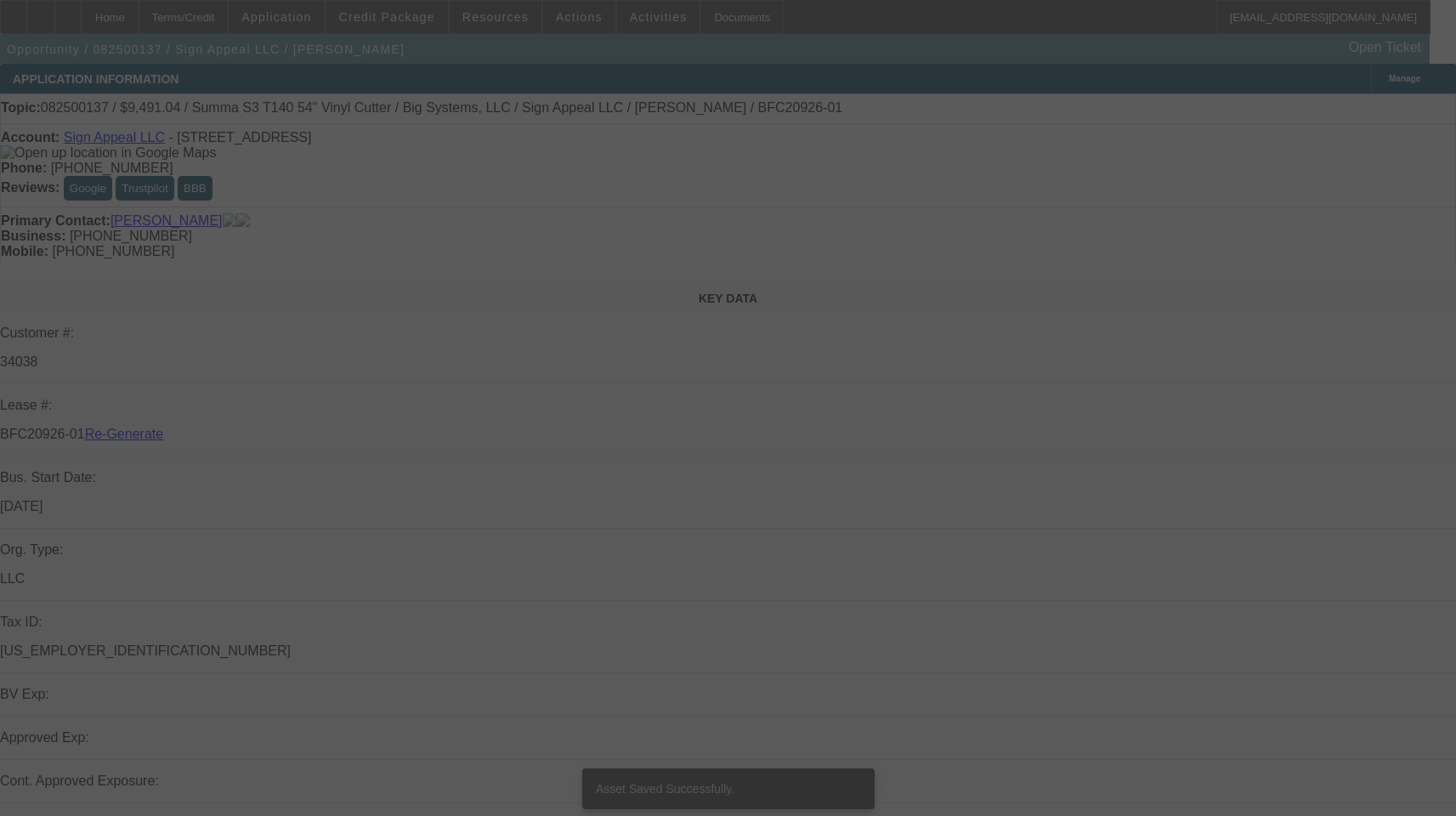
select select "3"
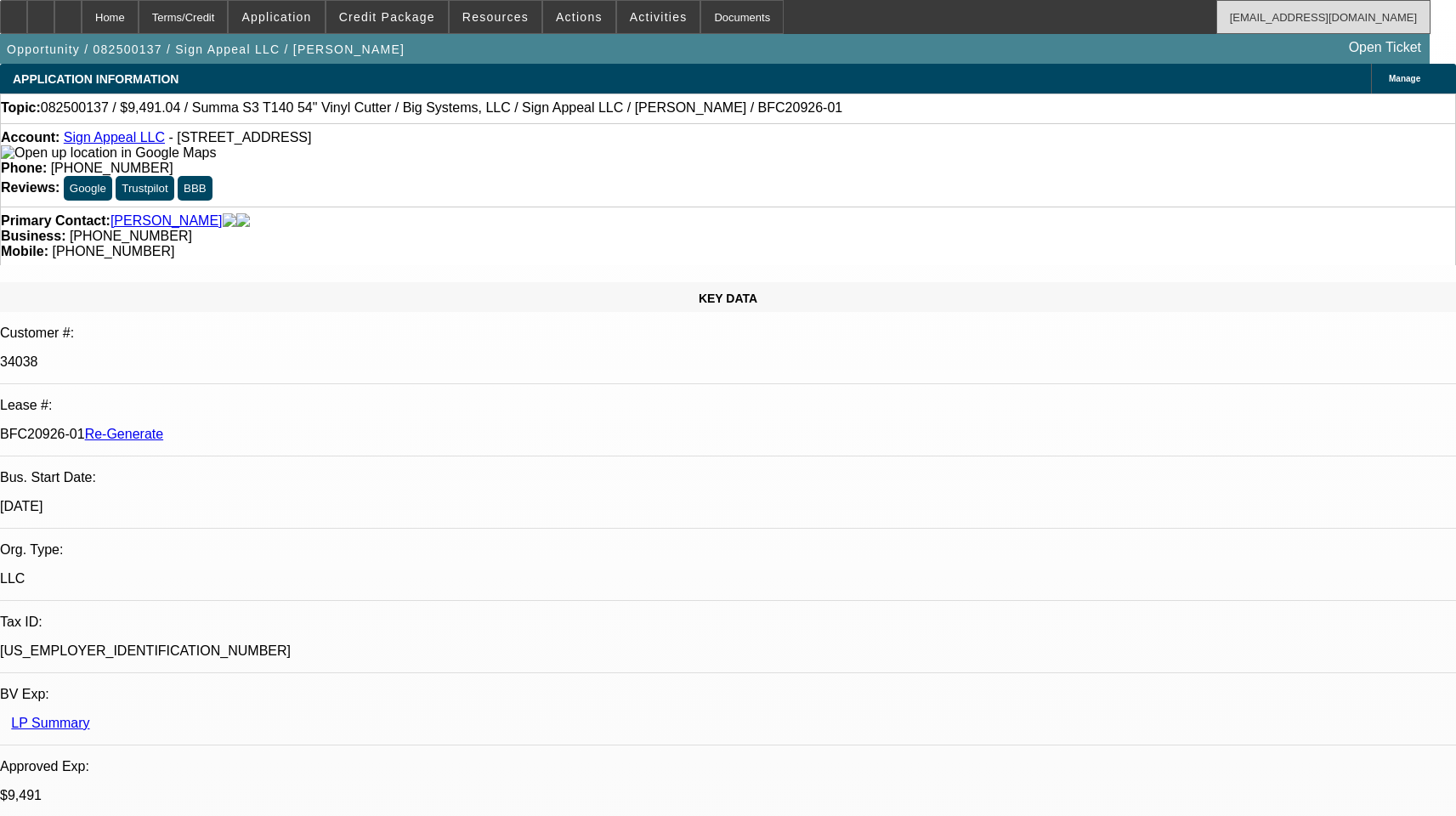
select select "0"
select select "1"
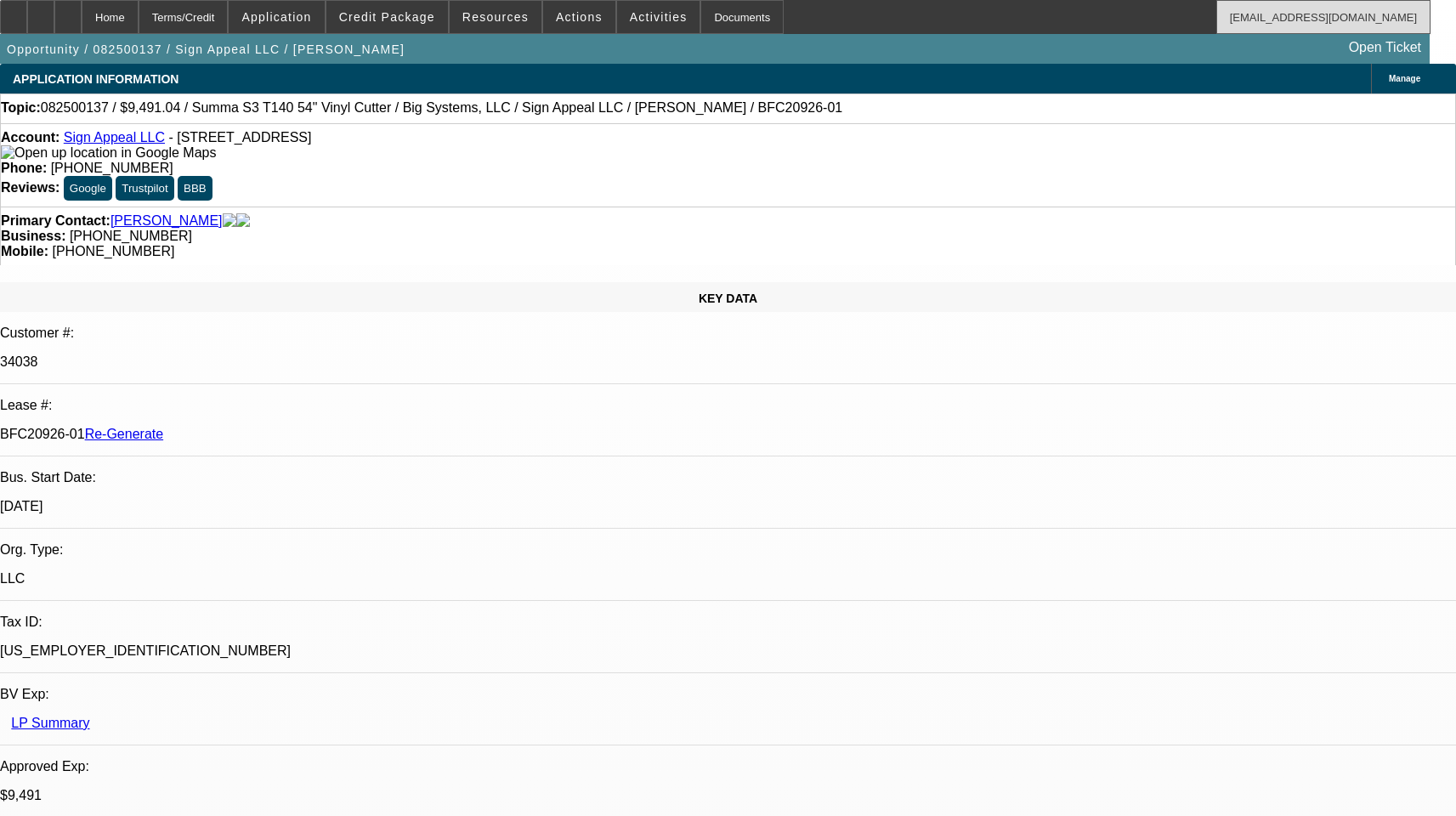
select select "6"
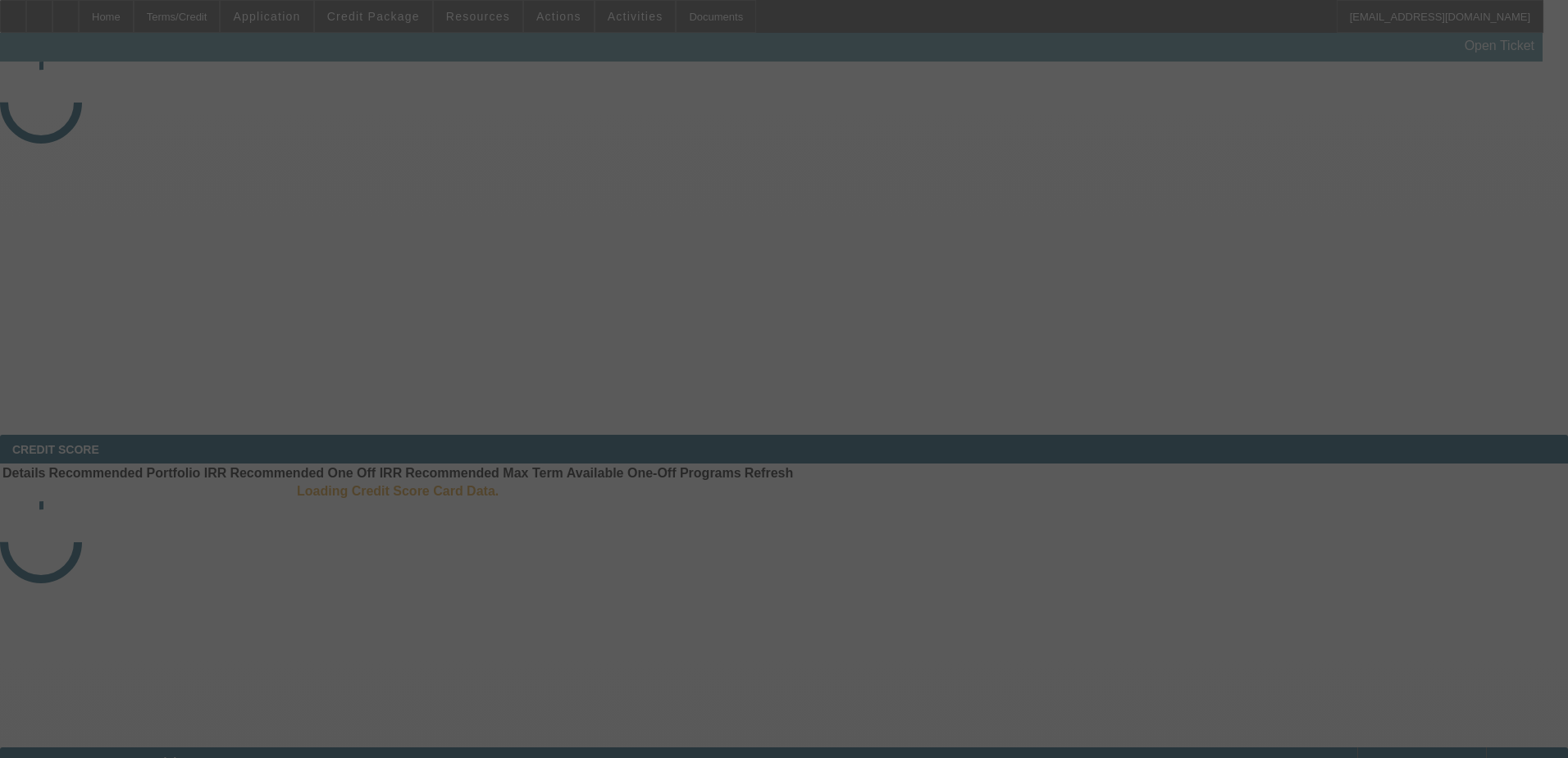
select select "3"
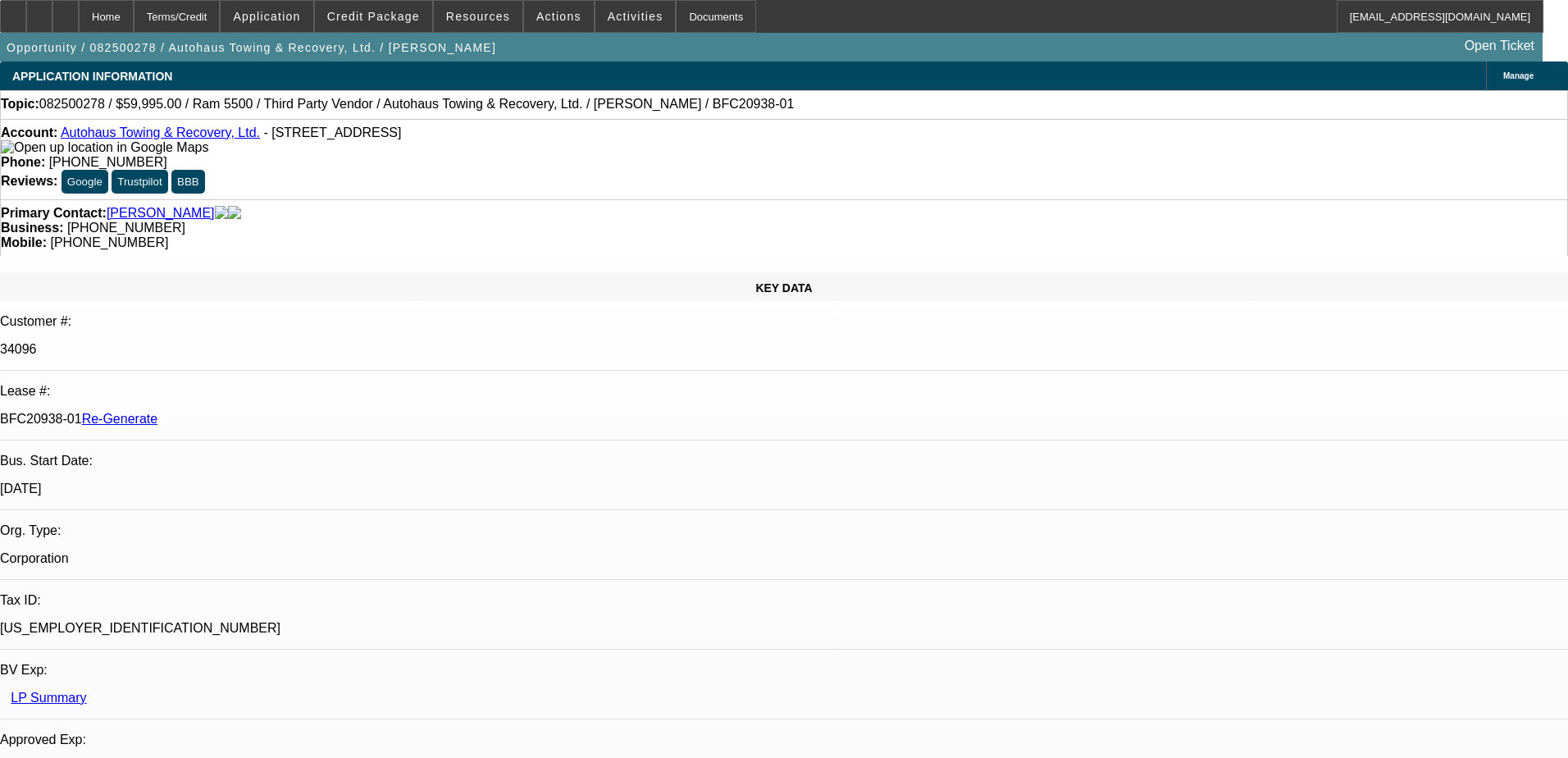
select select "0"
select select "2"
select select "0"
select select "6"
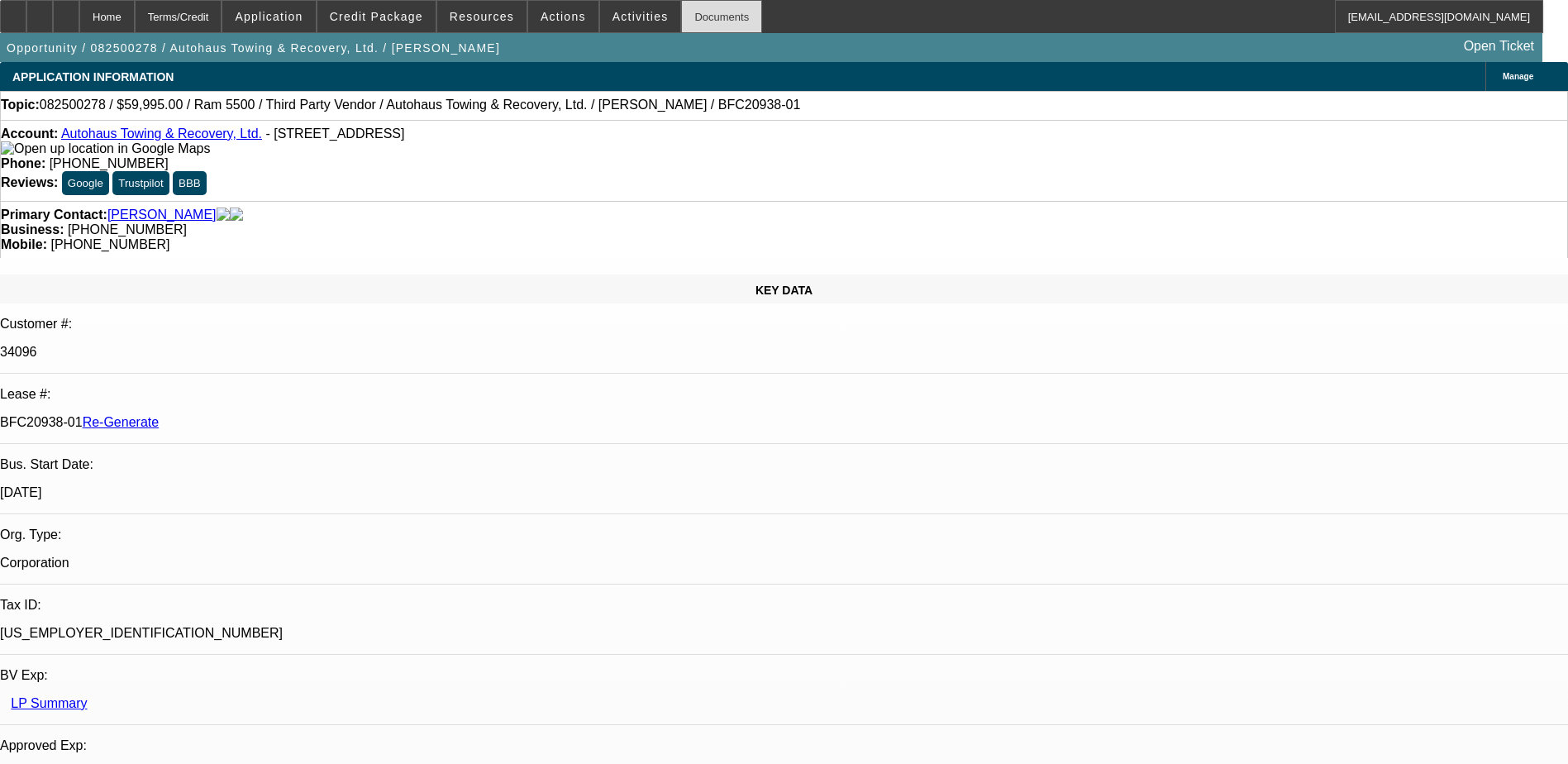
click at [688, 10] on div "Documents" at bounding box center [721, 16] width 81 height 33
click at [542, 13] on span "Actions" at bounding box center [563, 16] width 46 height 13
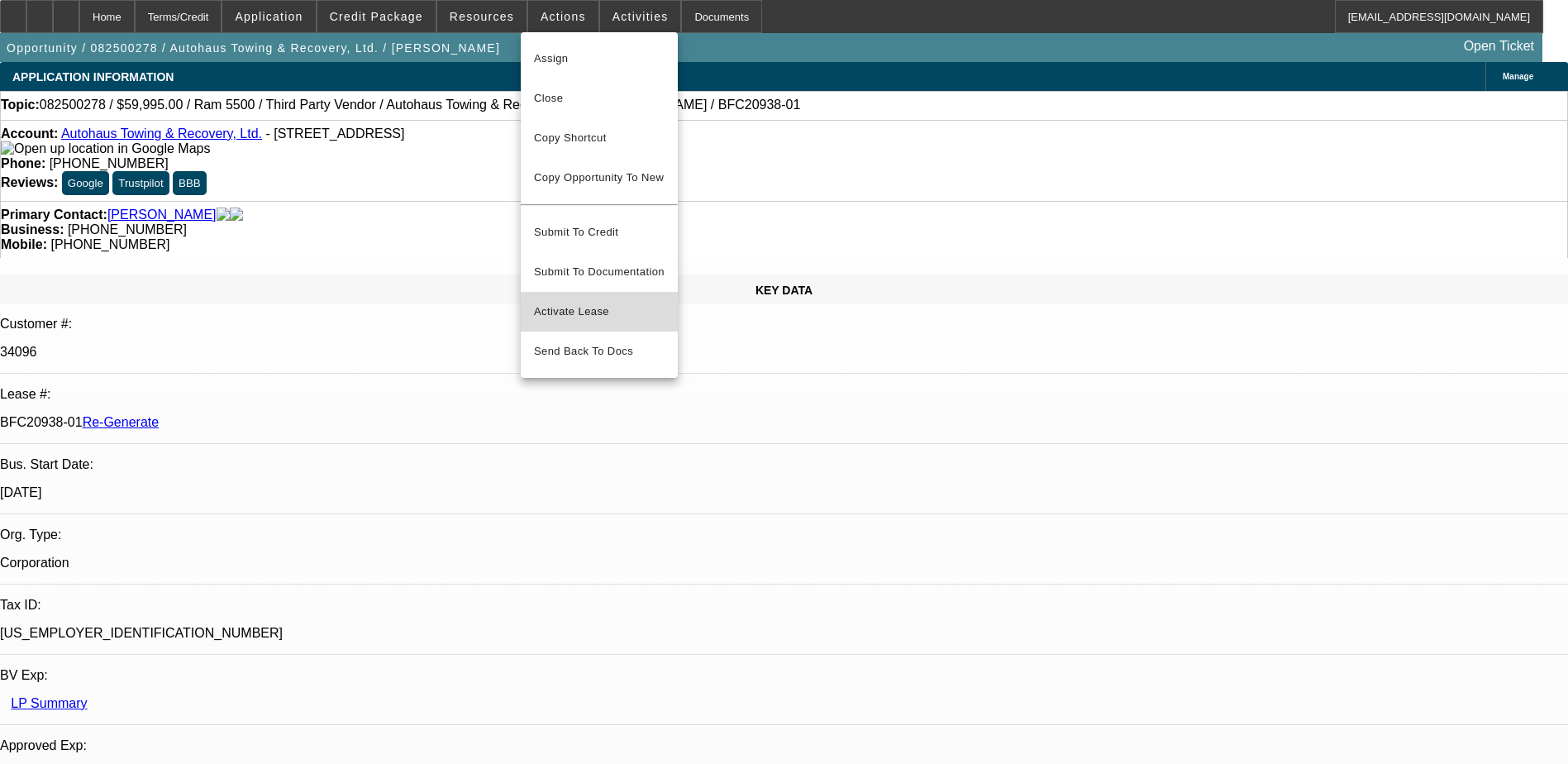
click at [576, 302] on span "Activate Lease" at bounding box center [598, 311] width 131 height 20
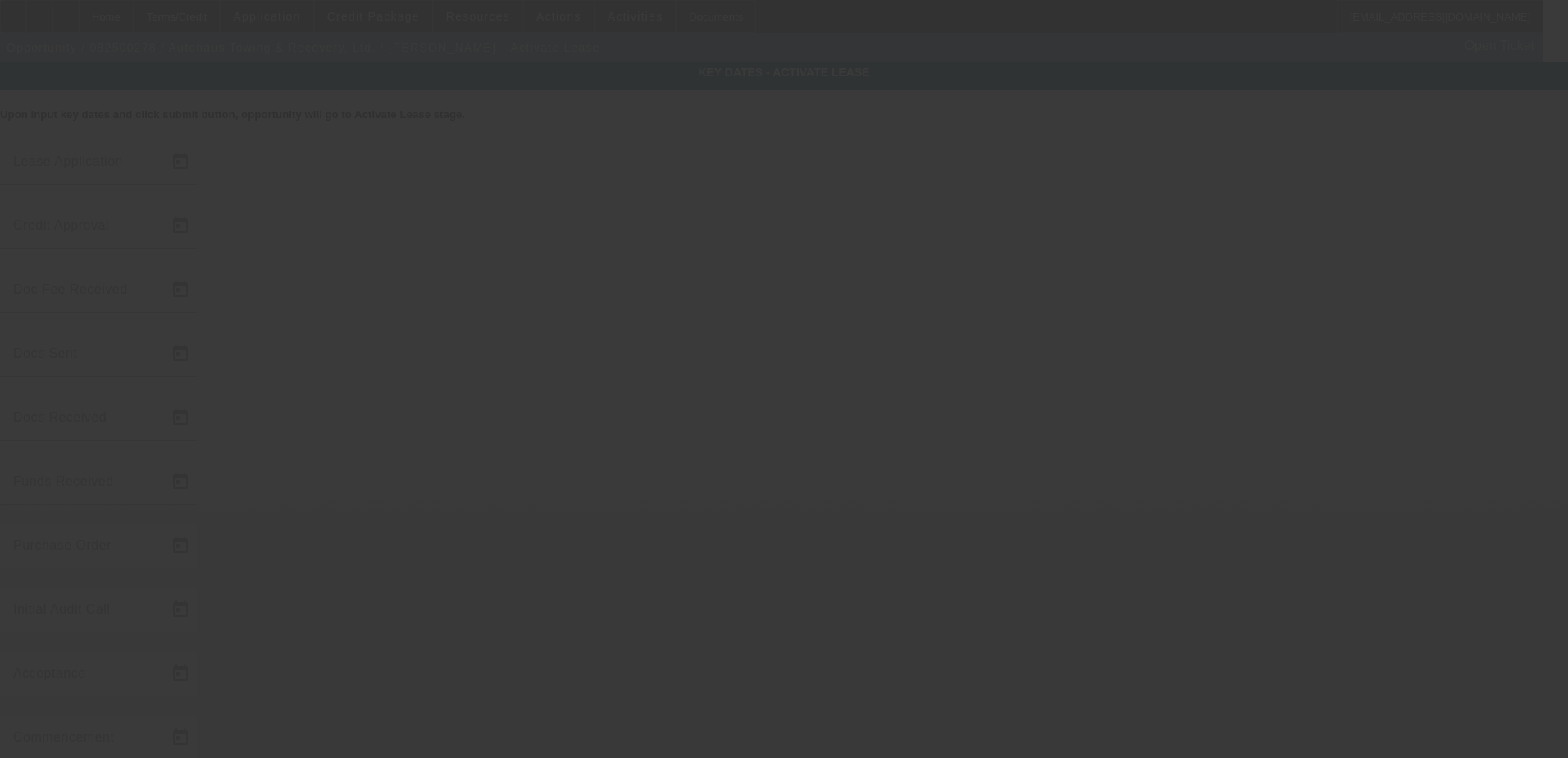
type input "[DATE]"
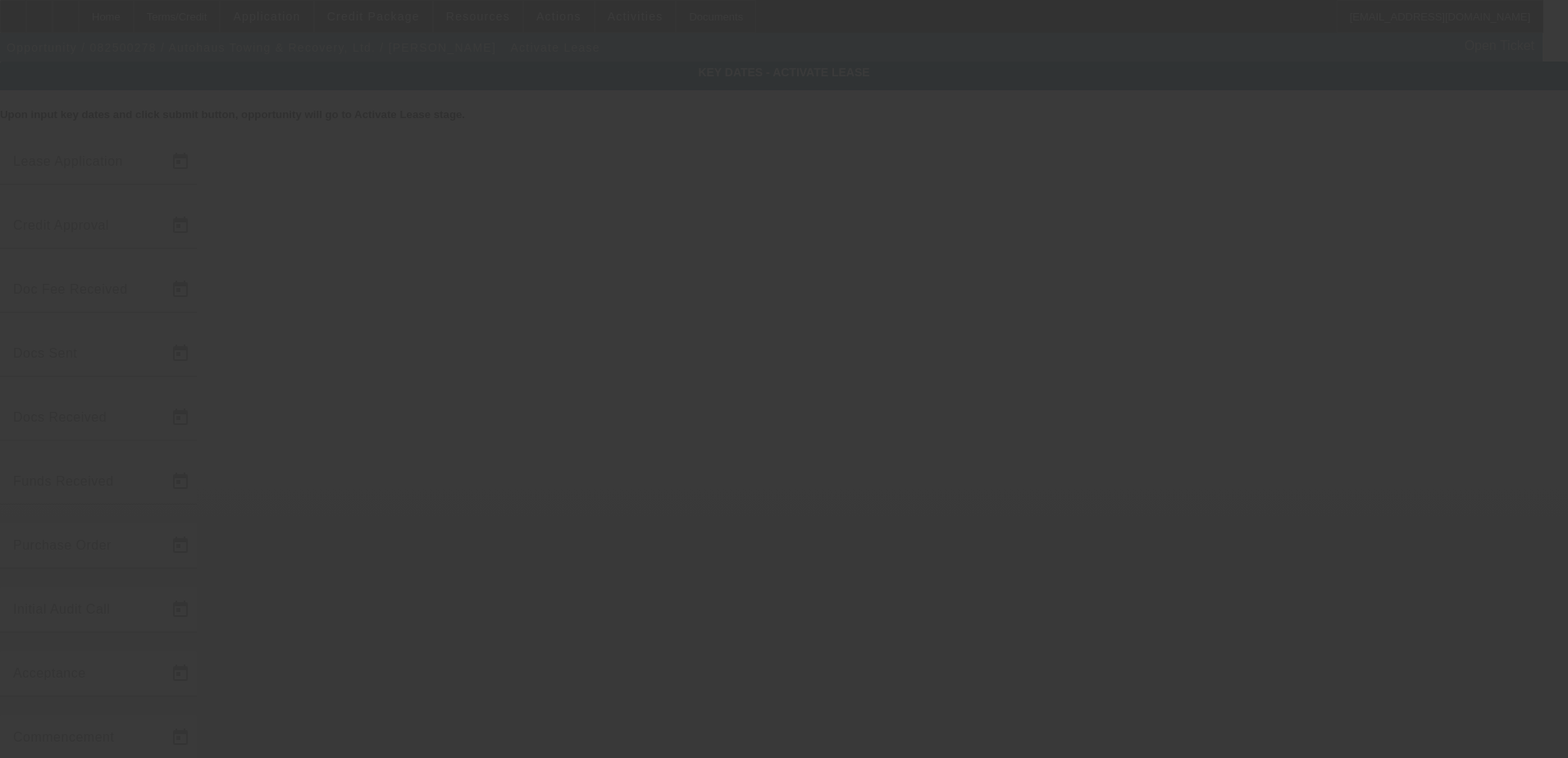
type input "[DATE]"
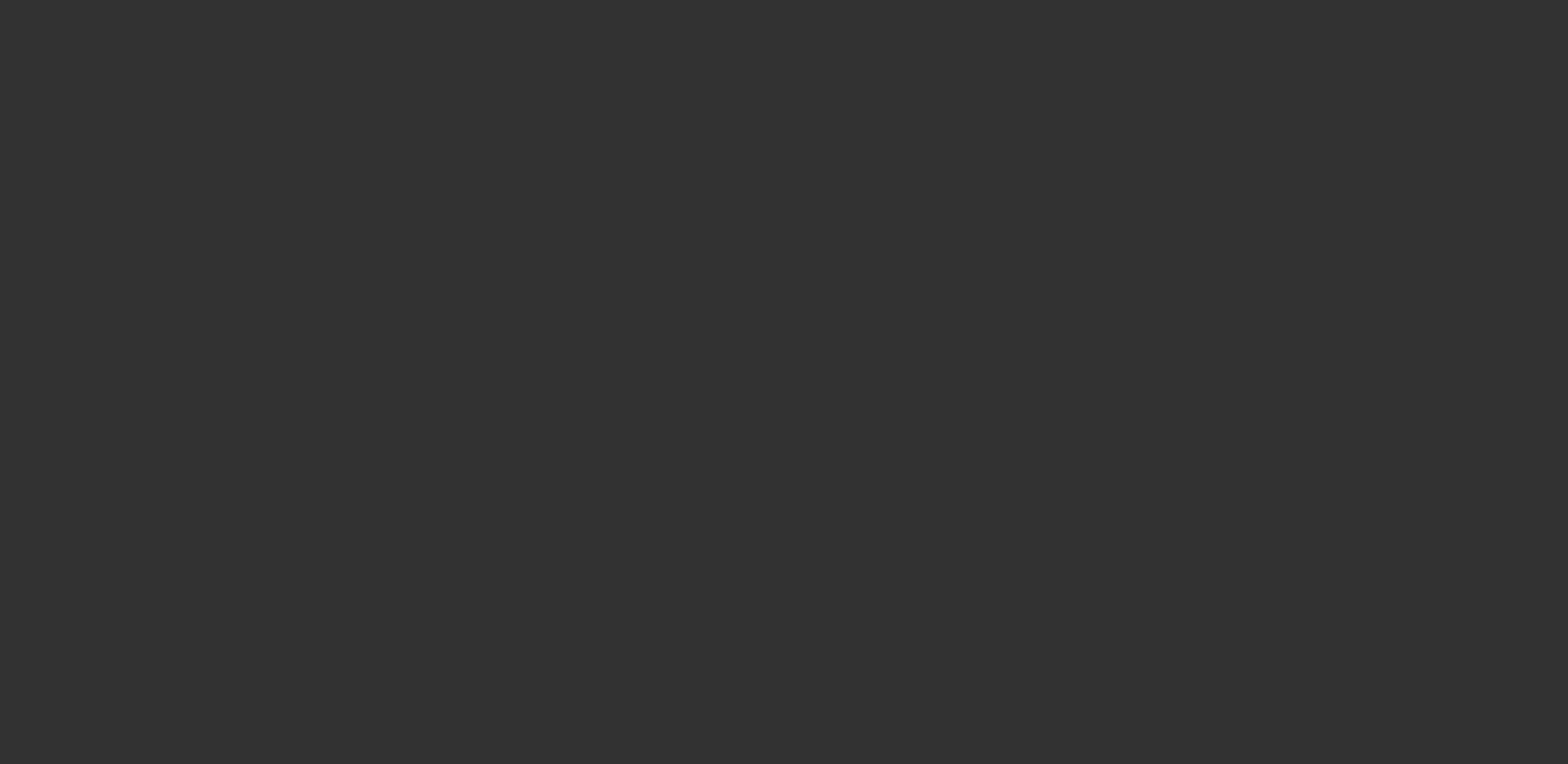
select select "3"
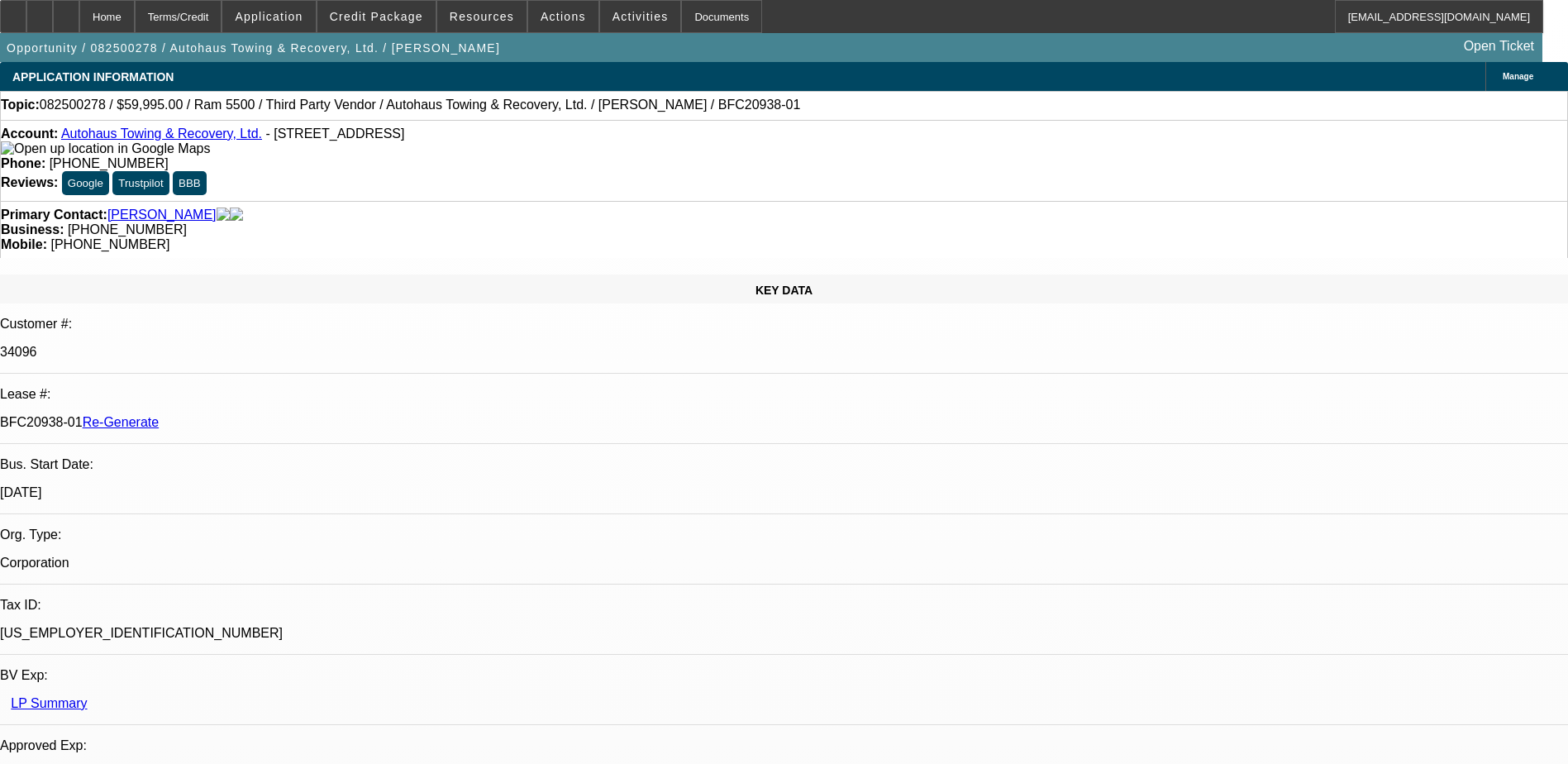
select select "0"
select select "2"
select select "0"
select select "6"
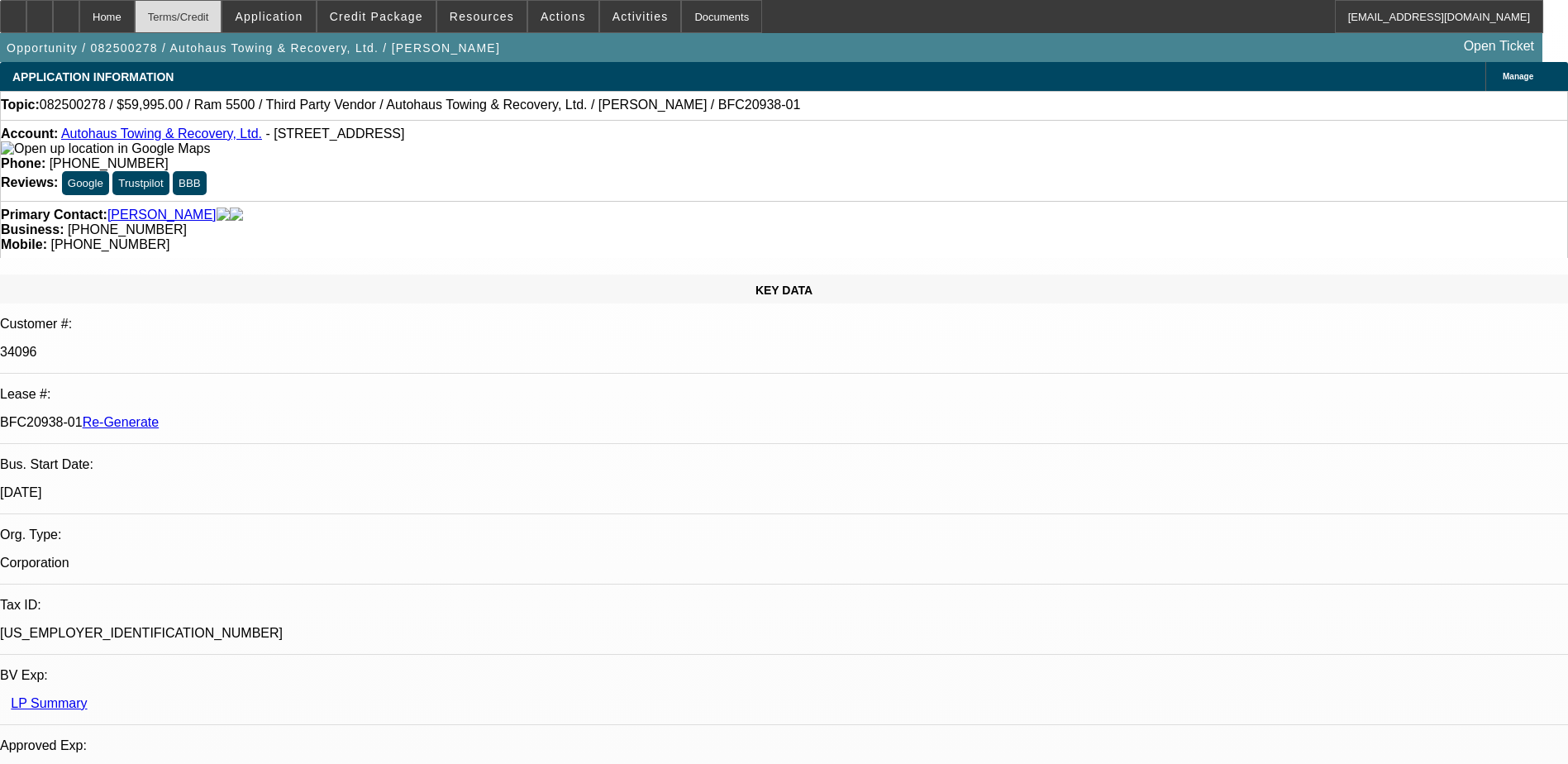
click at [216, 16] on div "Terms/Credit" at bounding box center [178, 16] width 87 height 33
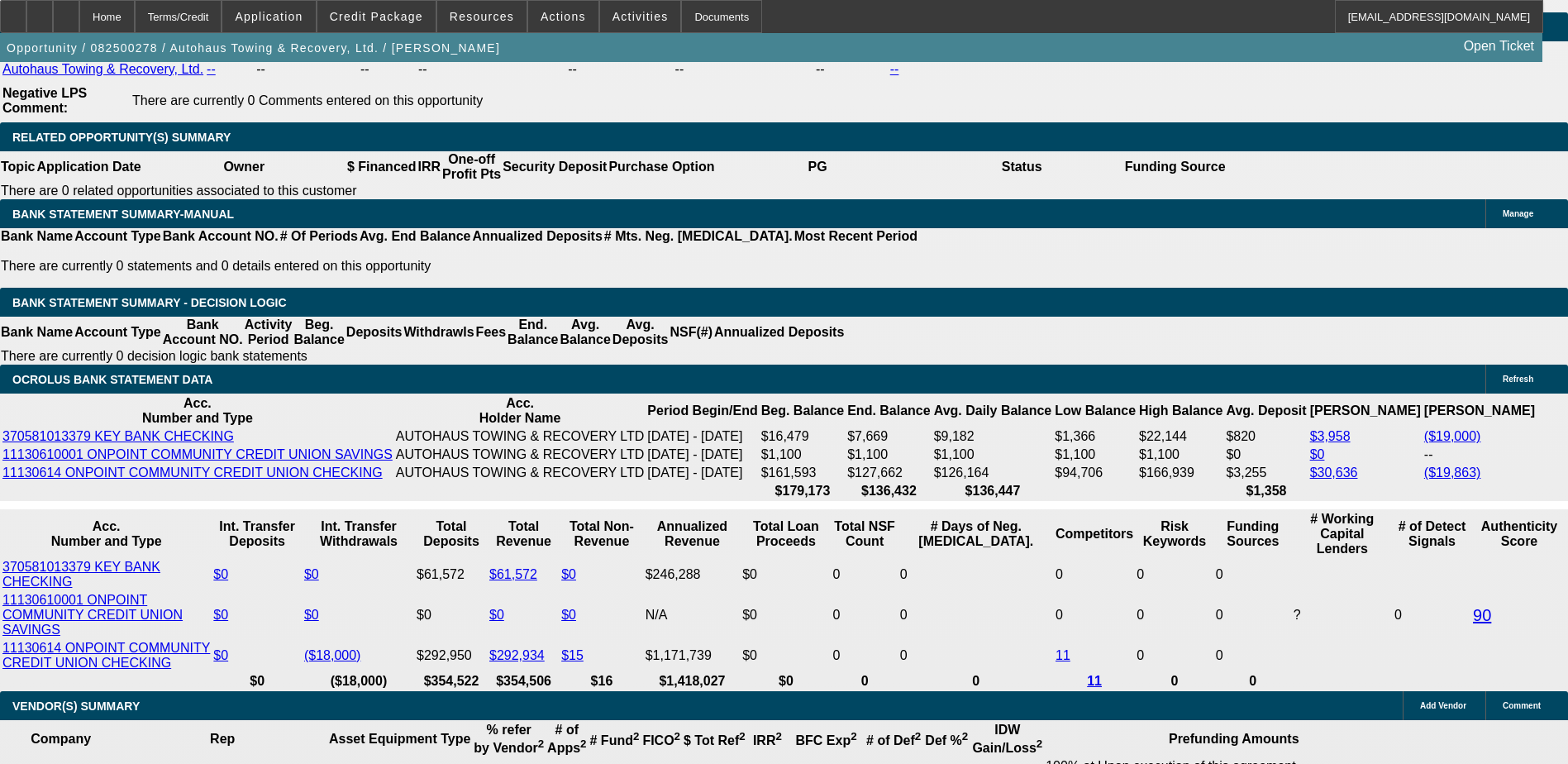
scroll to position [3423, 0]
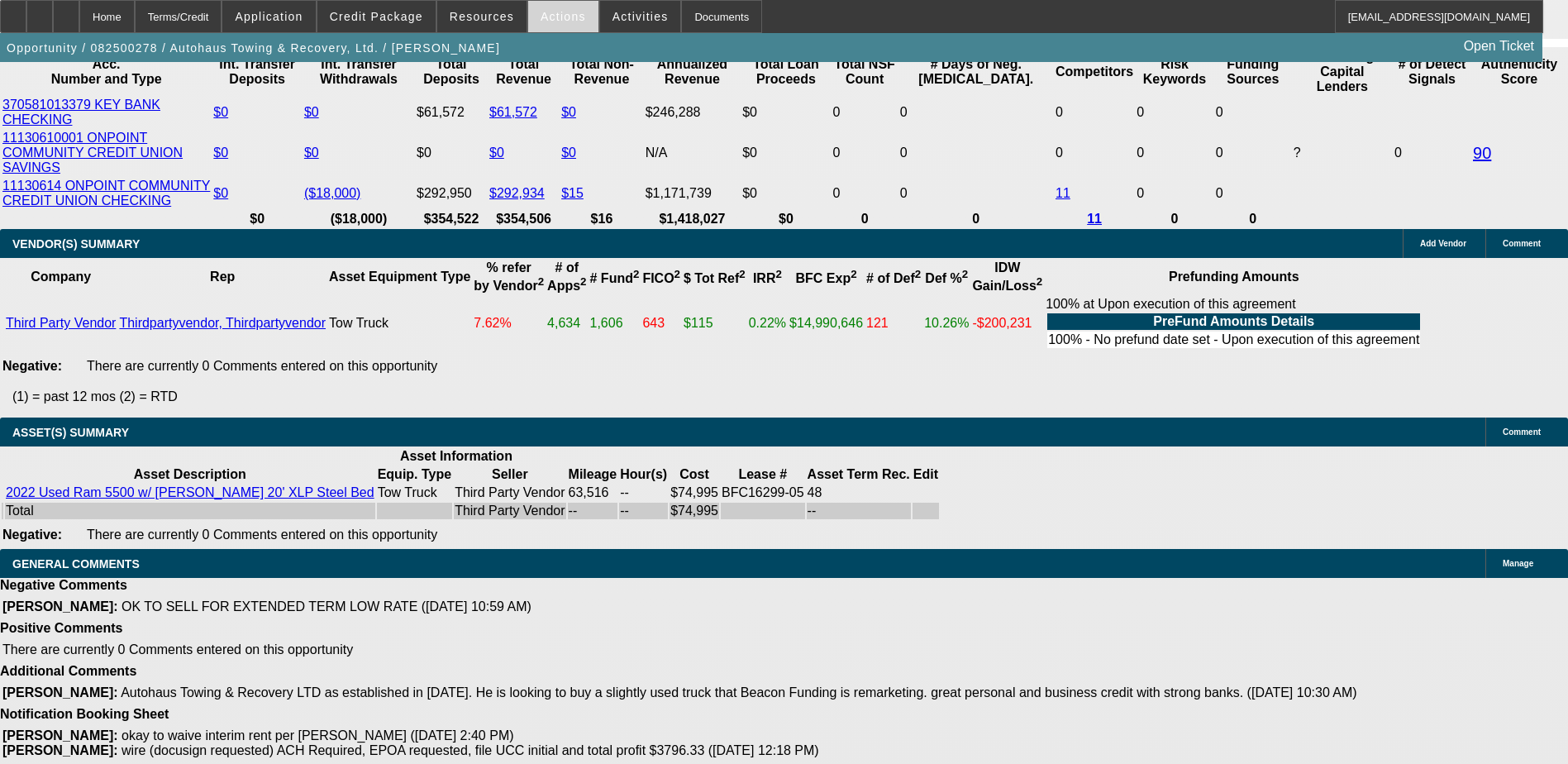
click at [550, 18] on span "Actions" at bounding box center [563, 16] width 46 height 13
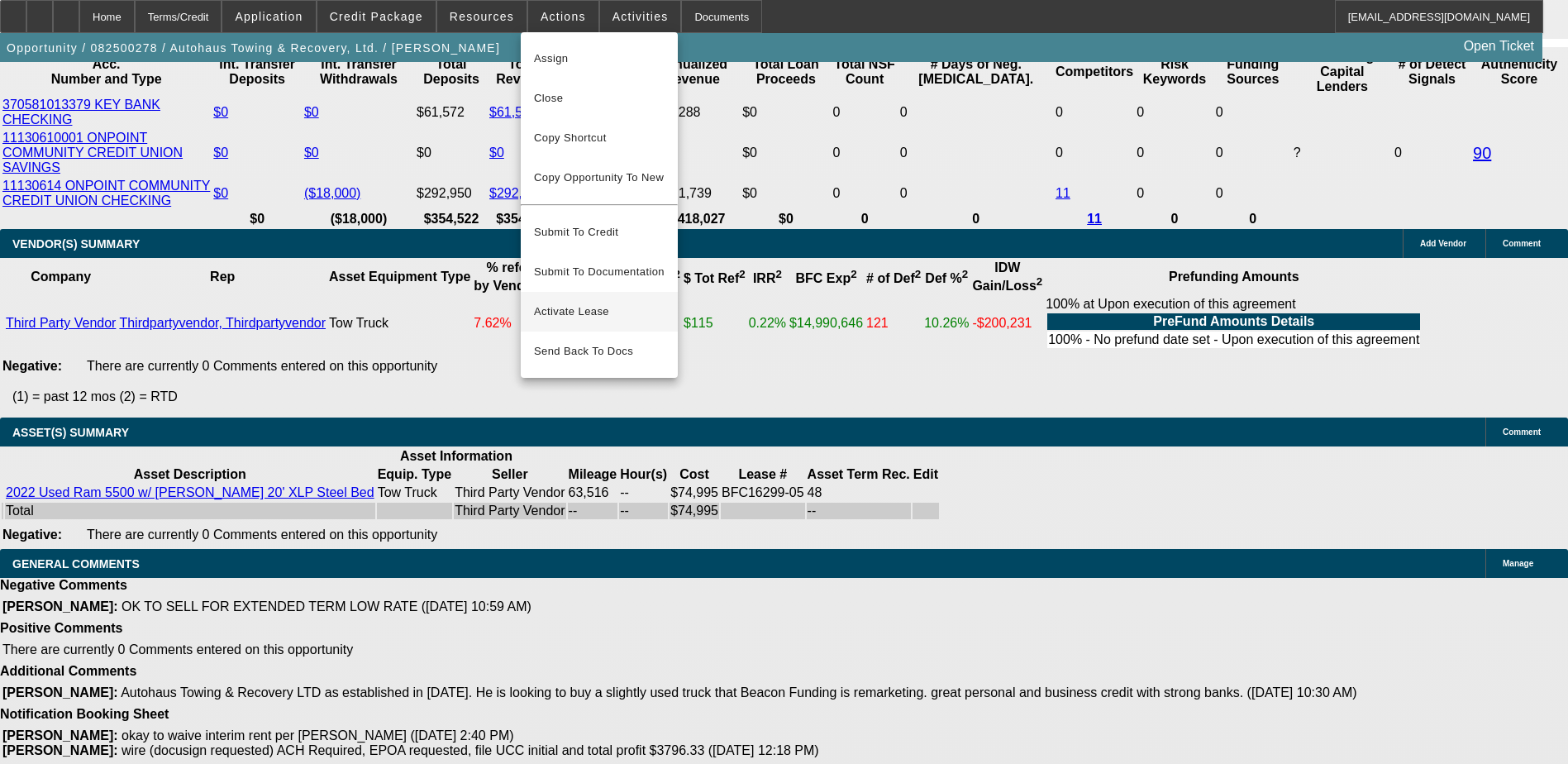
click at [578, 303] on span "Activate Lease" at bounding box center [598, 311] width 131 height 20
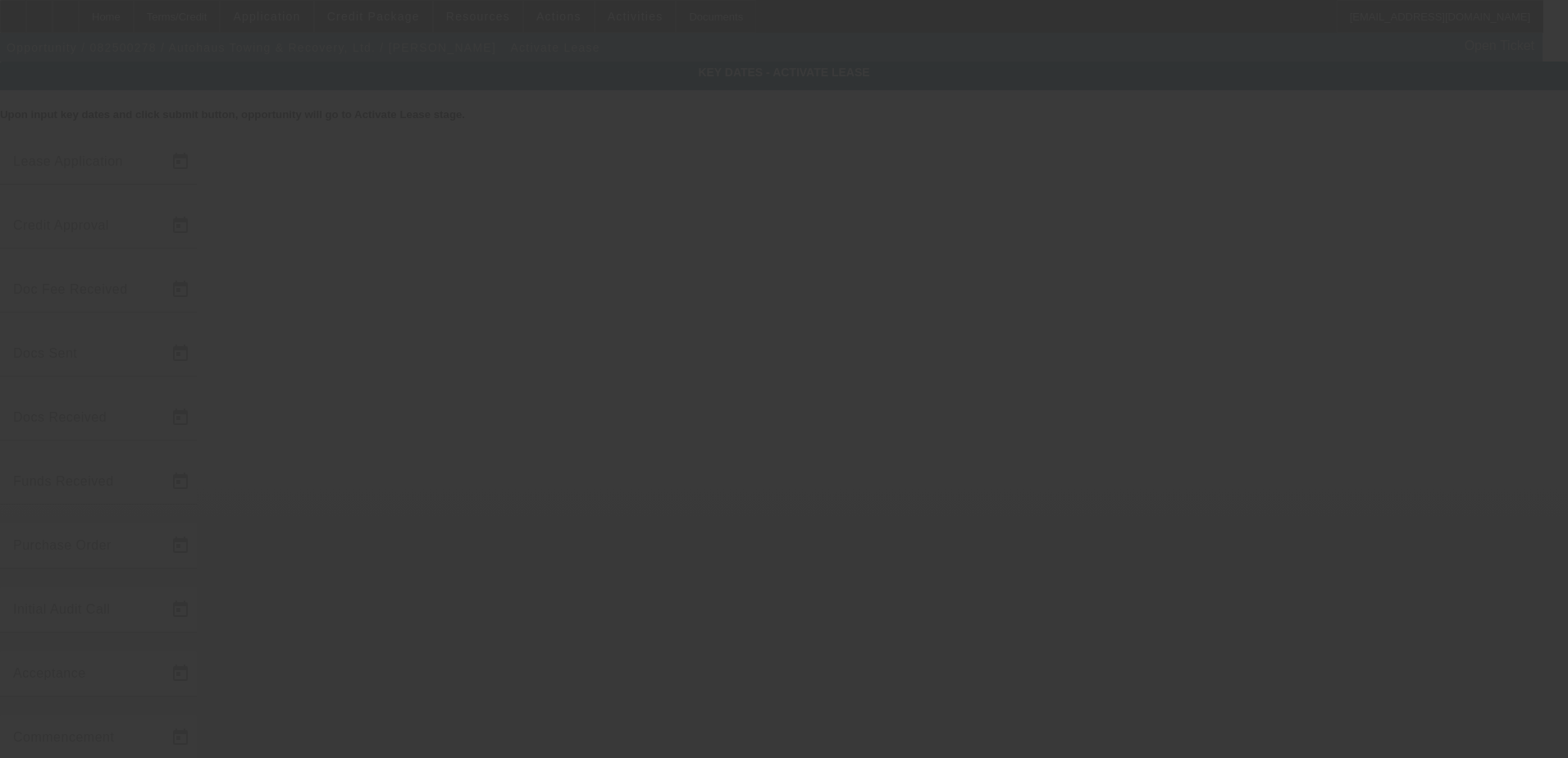
type input "[DATE]"
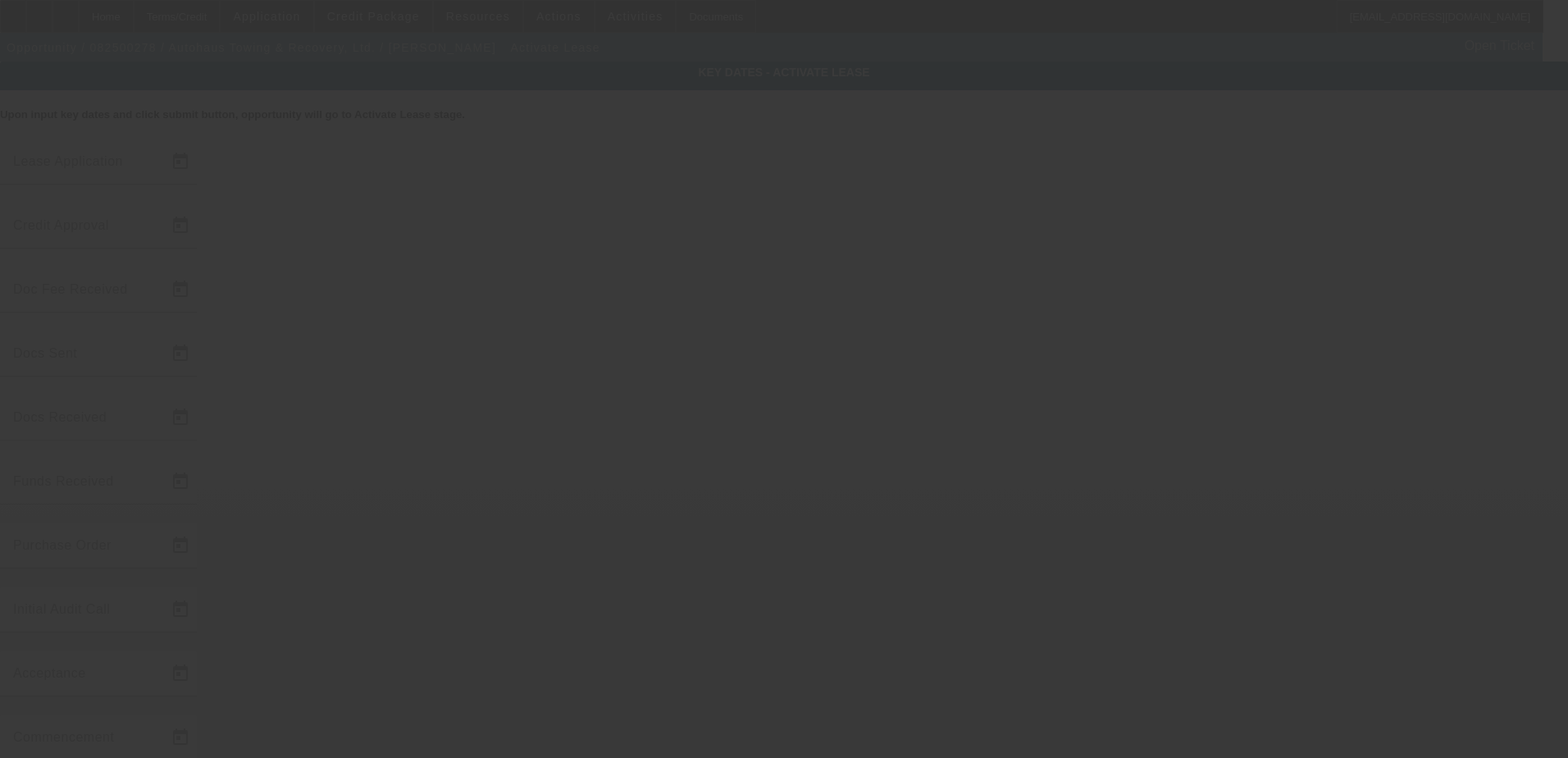
type input "[DATE]"
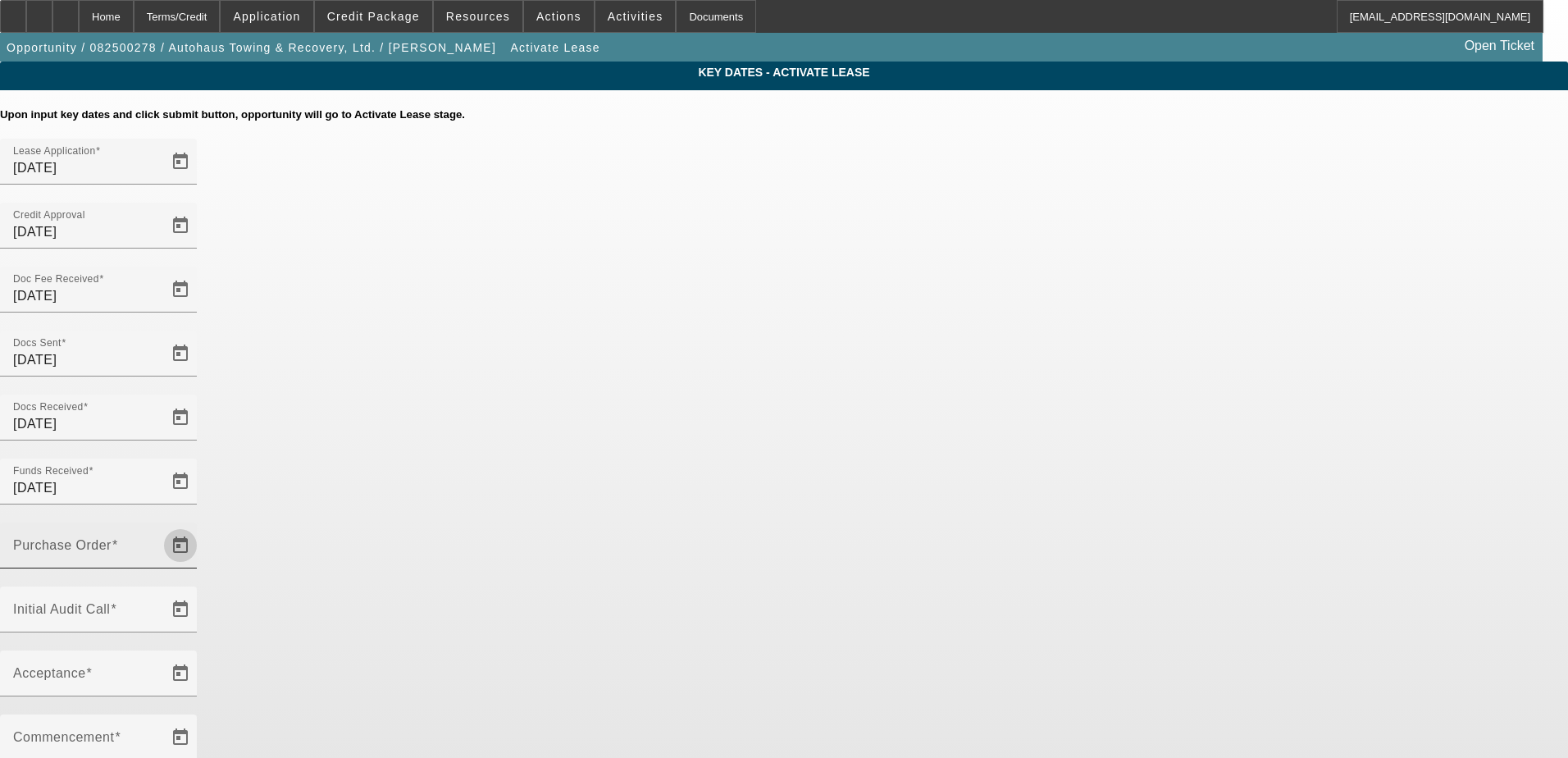
click at [200, 526] on span "Open calendar" at bounding box center [180, 546] width 39 height 39
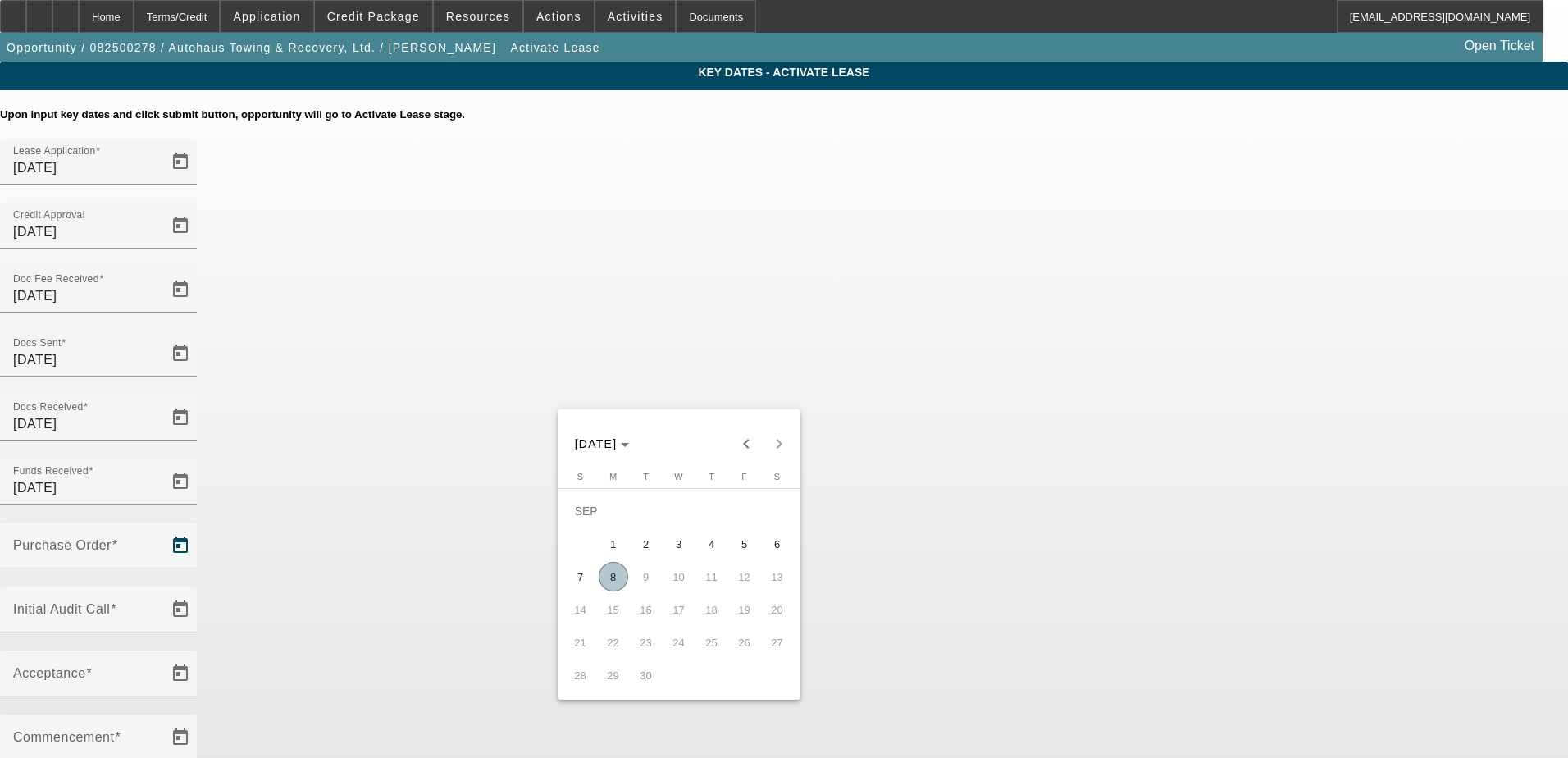
click at [603, 585] on span "8" at bounding box center [614, 577] width 29 height 29
type input "[DATE]"
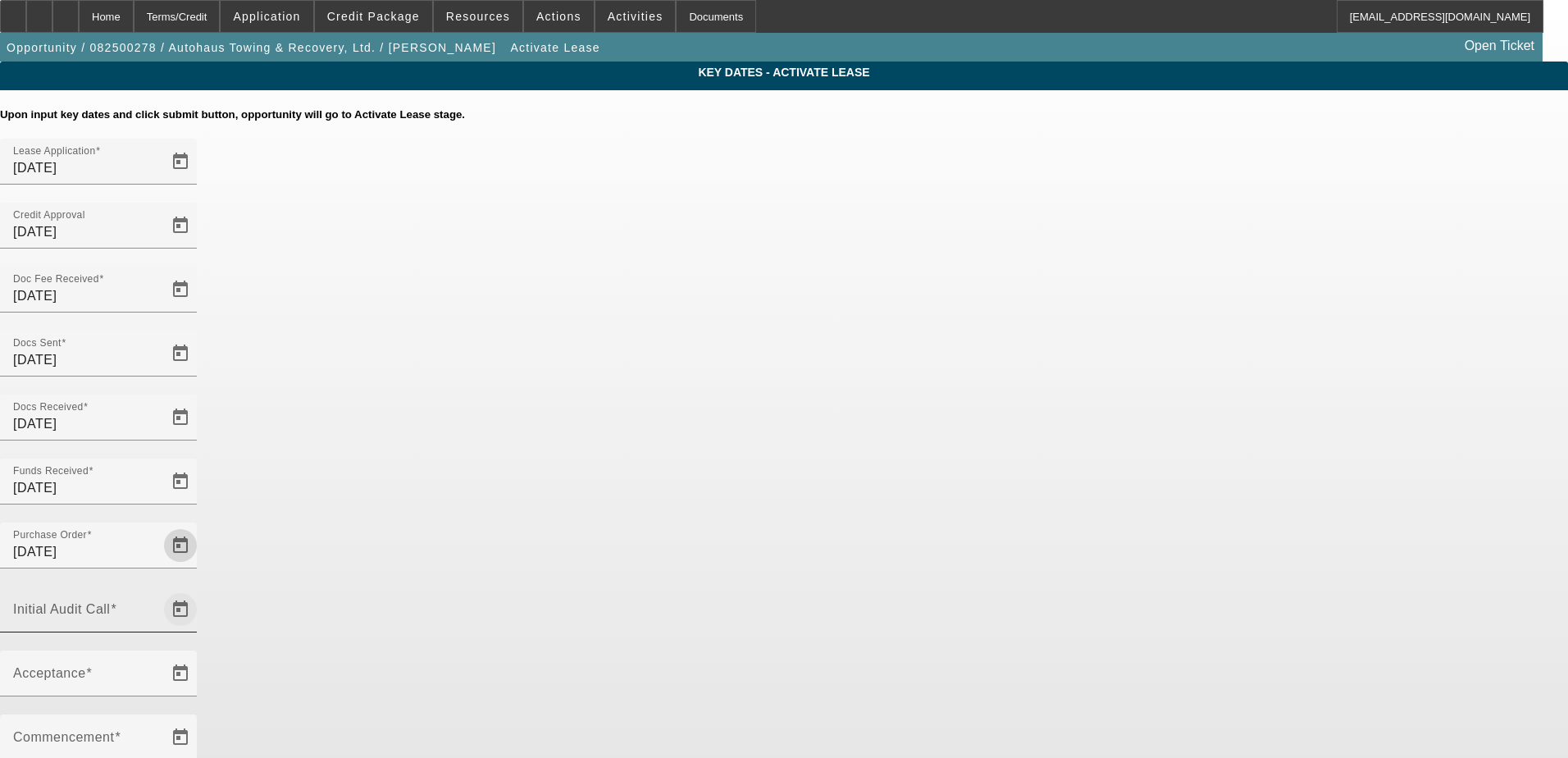
click at [200, 590] on span "Open calendar" at bounding box center [180, 609] width 39 height 39
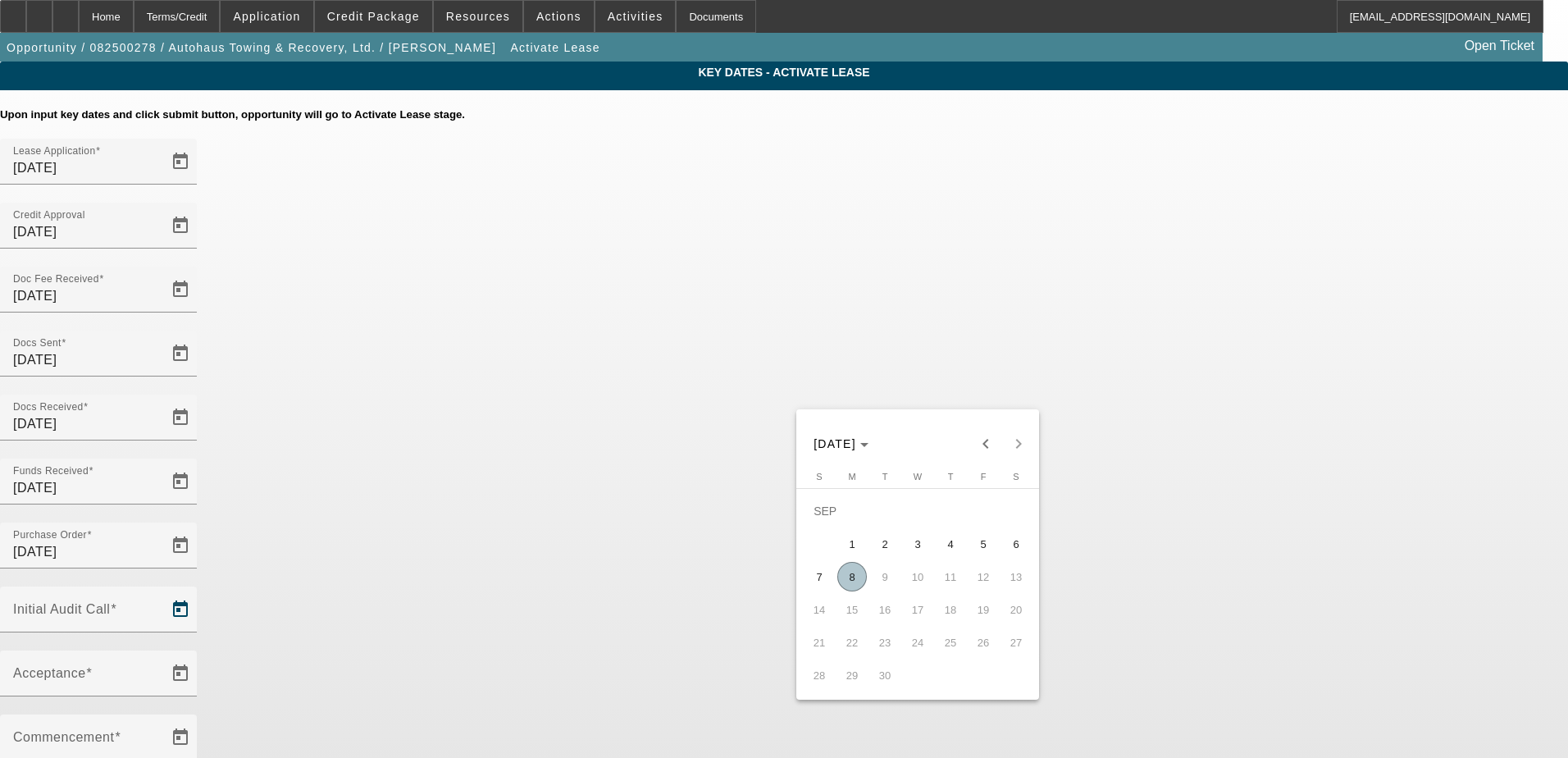
click at [841, 579] on span "8" at bounding box center [852, 577] width 29 height 29
type input "[DATE]"
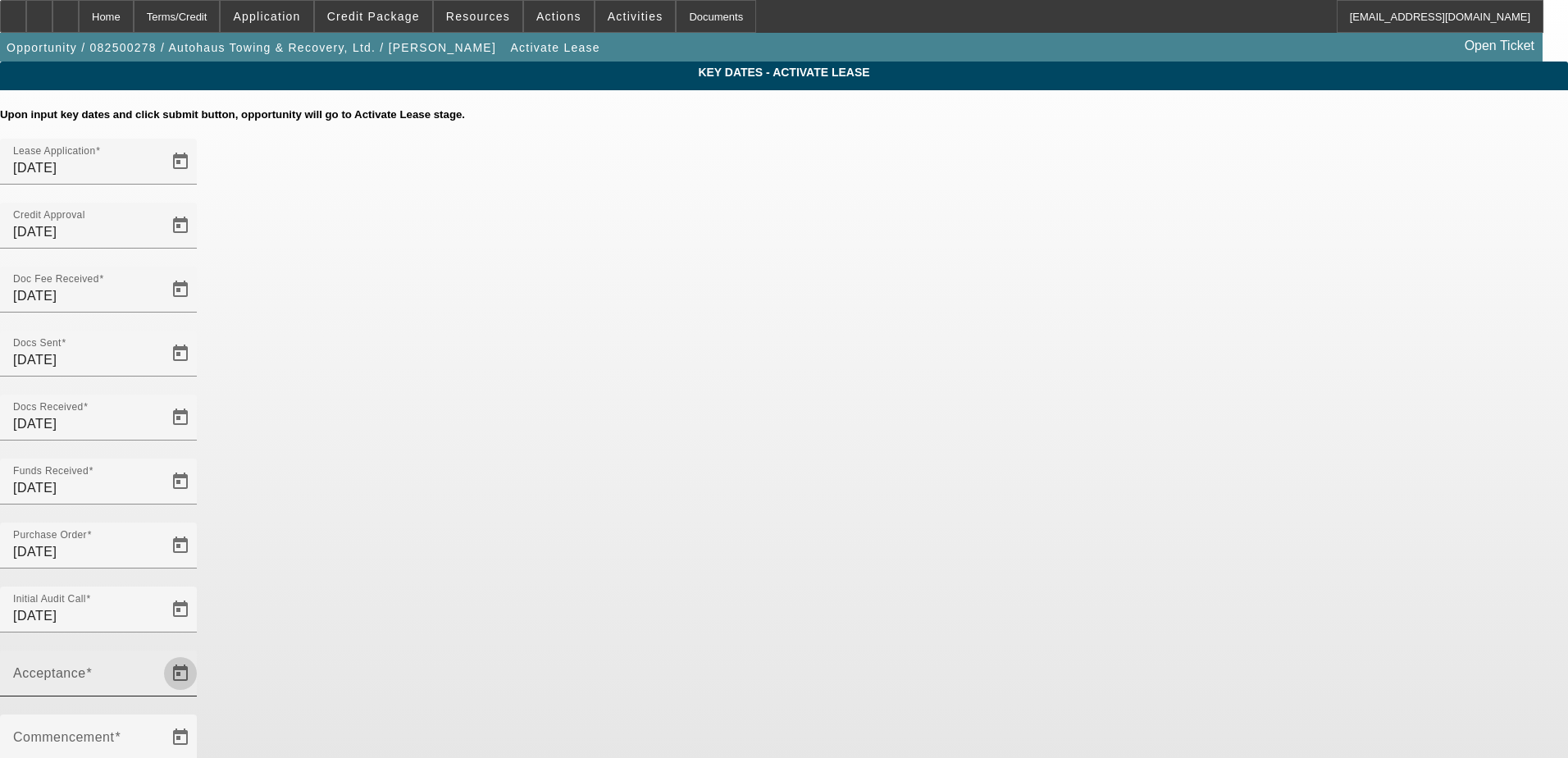
click at [200, 654] on span "Open calendar" at bounding box center [180, 674] width 39 height 39
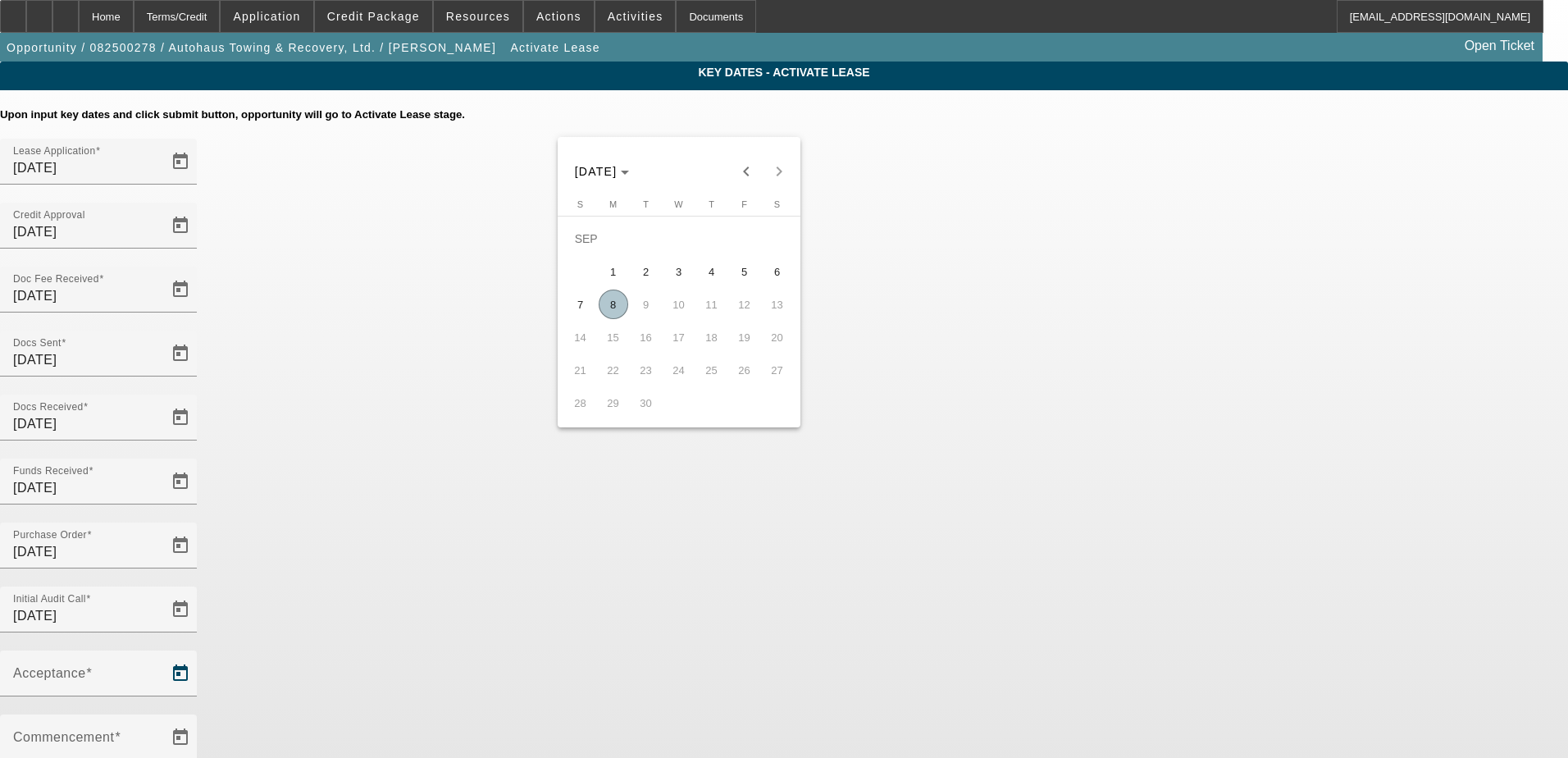
drag, startPoint x: 611, startPoint y: 305, endPoint x: 904, endPoint y: 409, distance: 310.9
click at [613, 306] on span "8" at bounding box center [614, 304] width 29 height 29
type input "[DATE]"
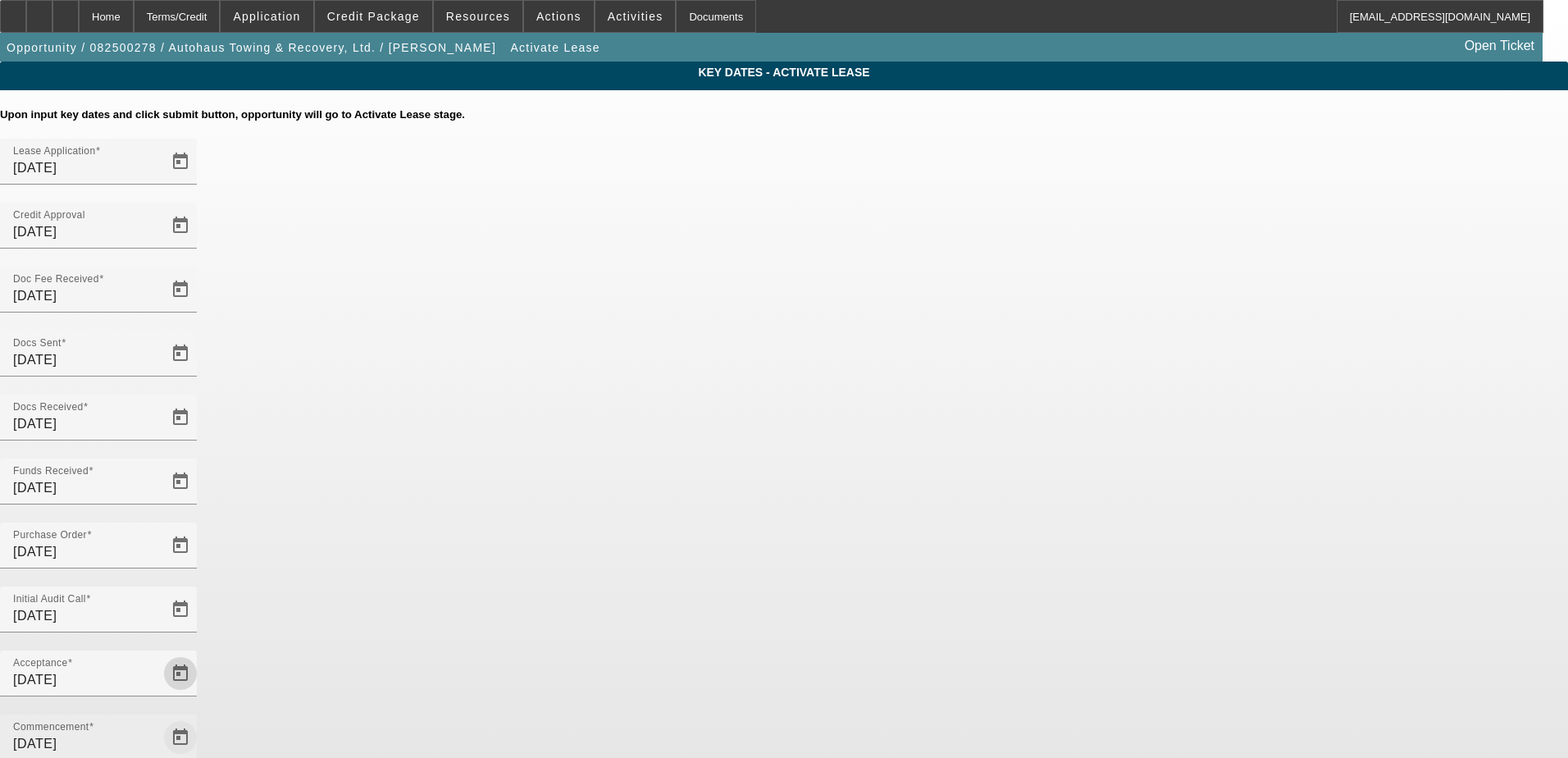
click at [200, 718] on span "Open calendar" at bounding box center [180, 737] width 39 height 39
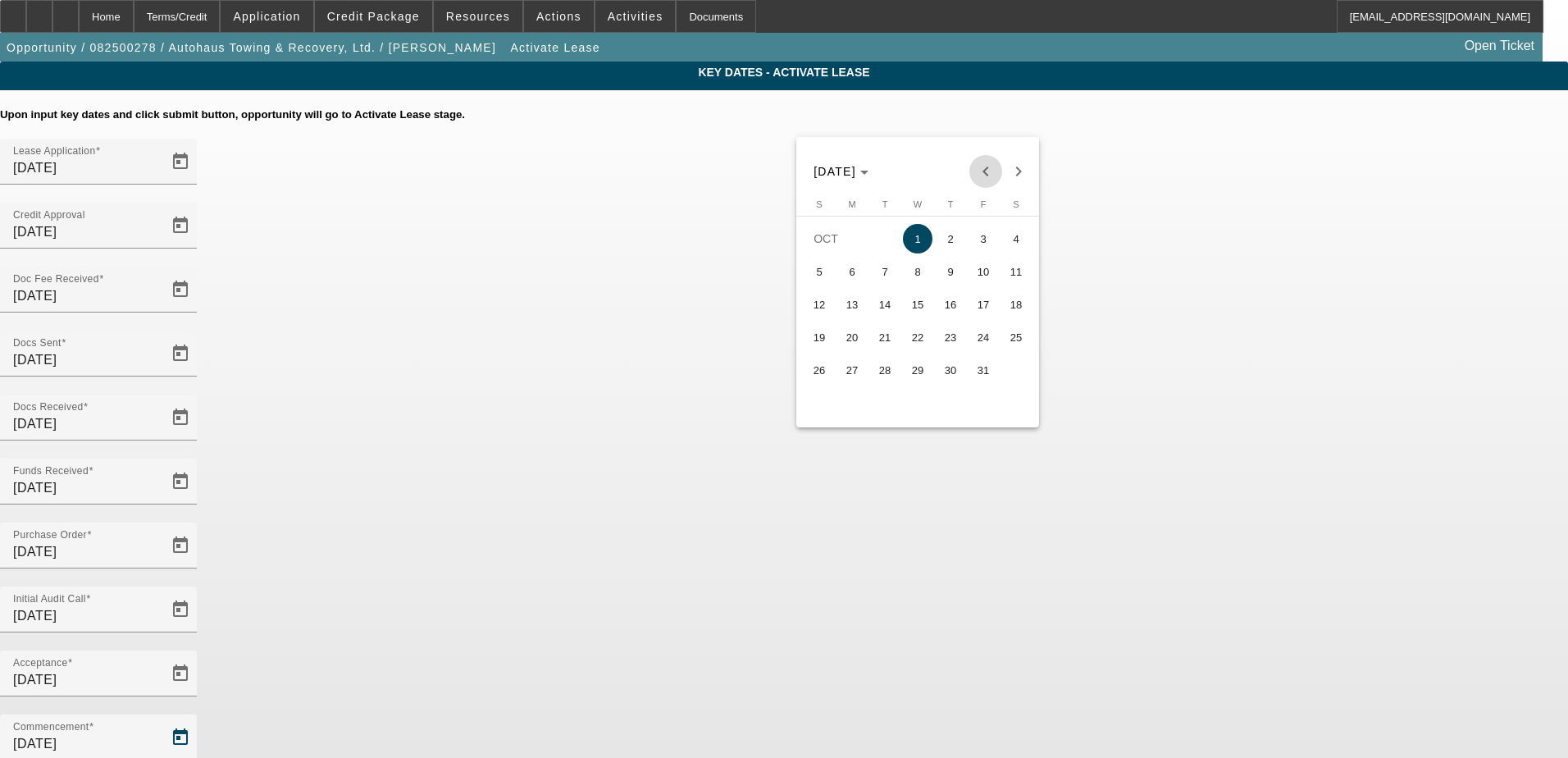
click at [988, 165] on span "Previous month" at bounding box center [986, 172] width 33 height 33
click at [852, 338] on span "15" at bounding box center [852, 337] width 29 height 29
type input "[DATE]"
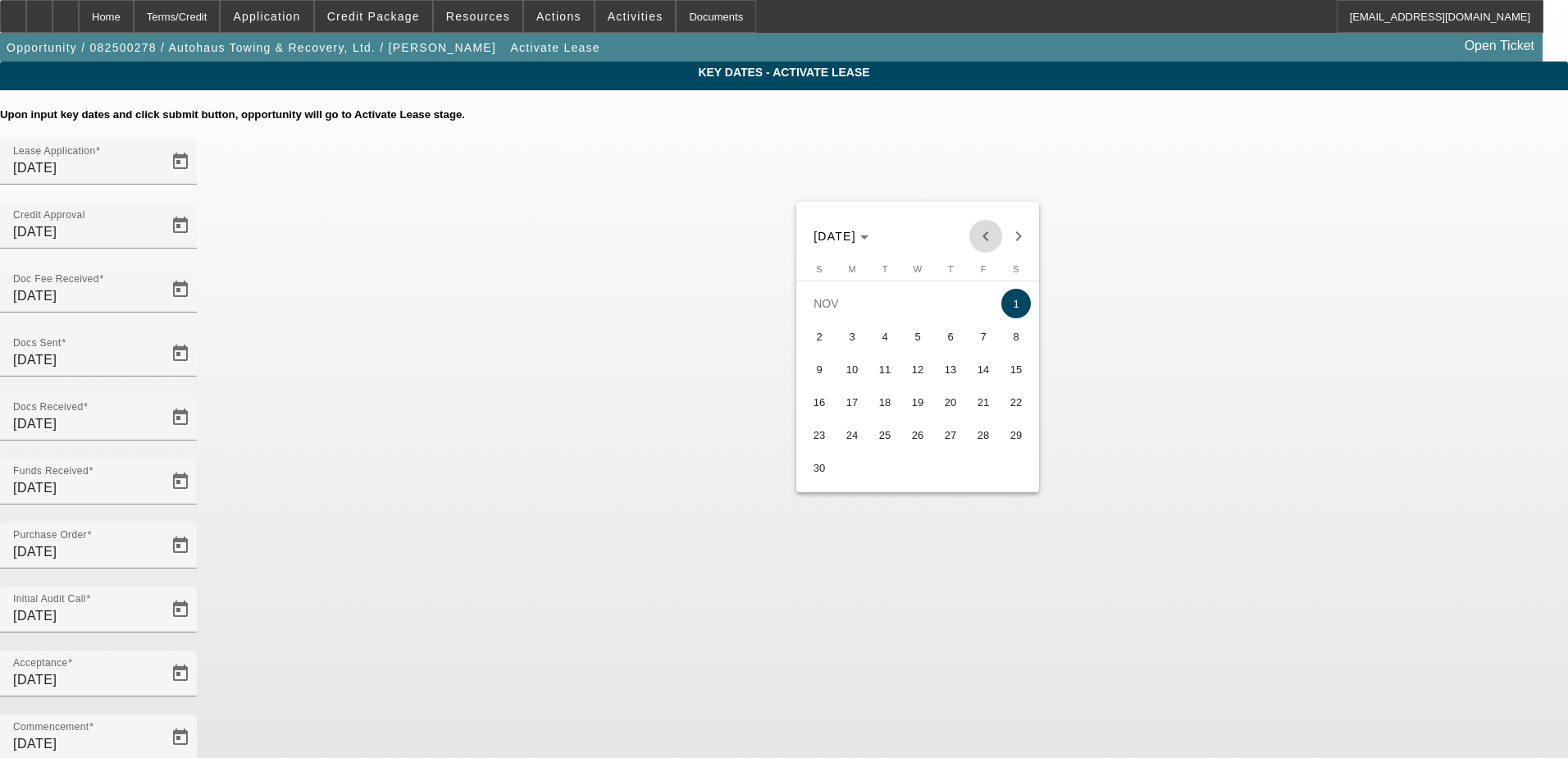
click at [988, 239] on span "Previous month" at bounding box center [986, 236] width 33 height 33
click at [923, 373] on span "15" at bounding box center [917, 369] width 29 height 29
type input "[DATE]"
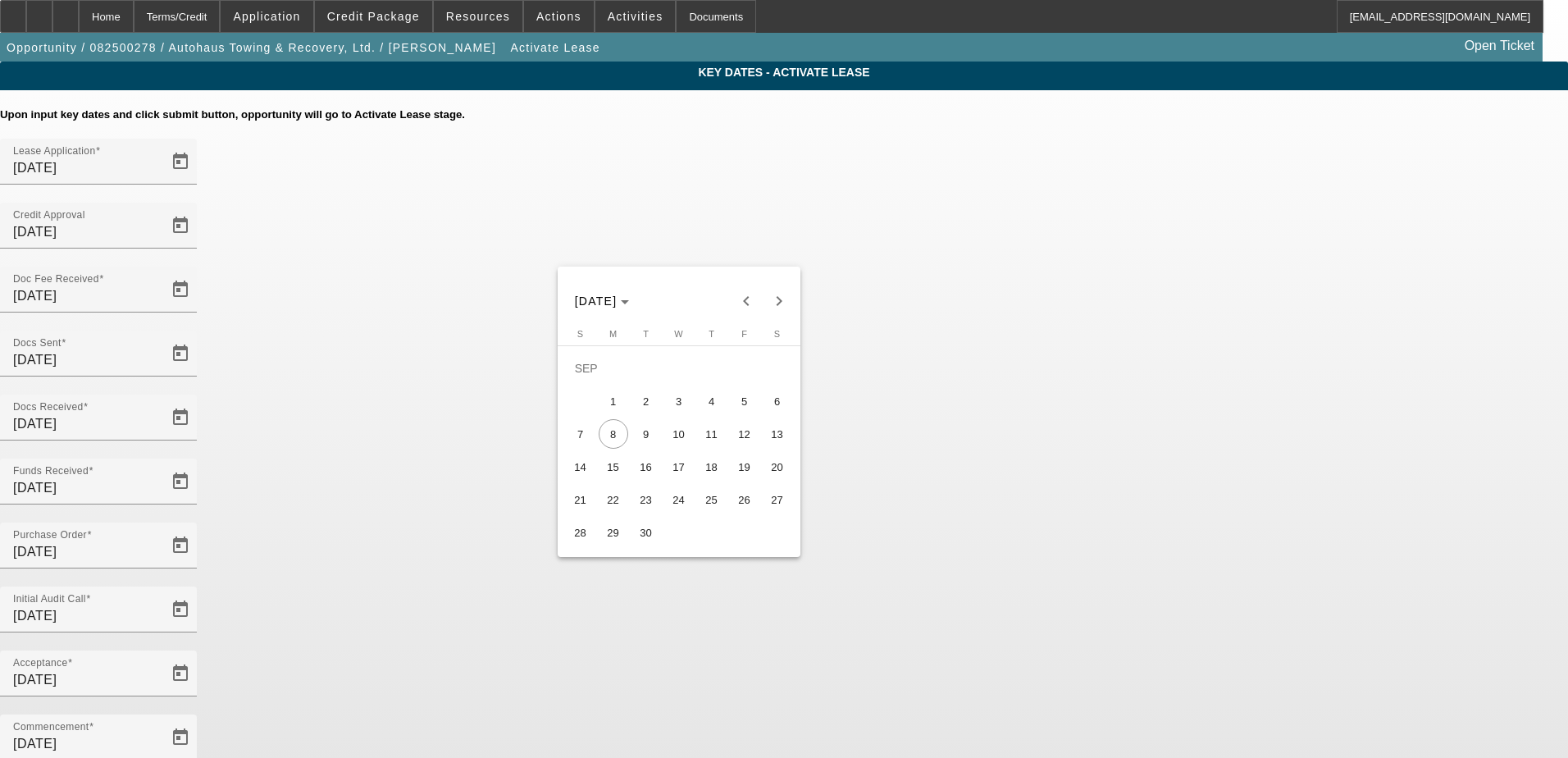
click at [685, 443] on span "10" at bounding box center [679, 434] width 29 height 29
type input "[DATE]"
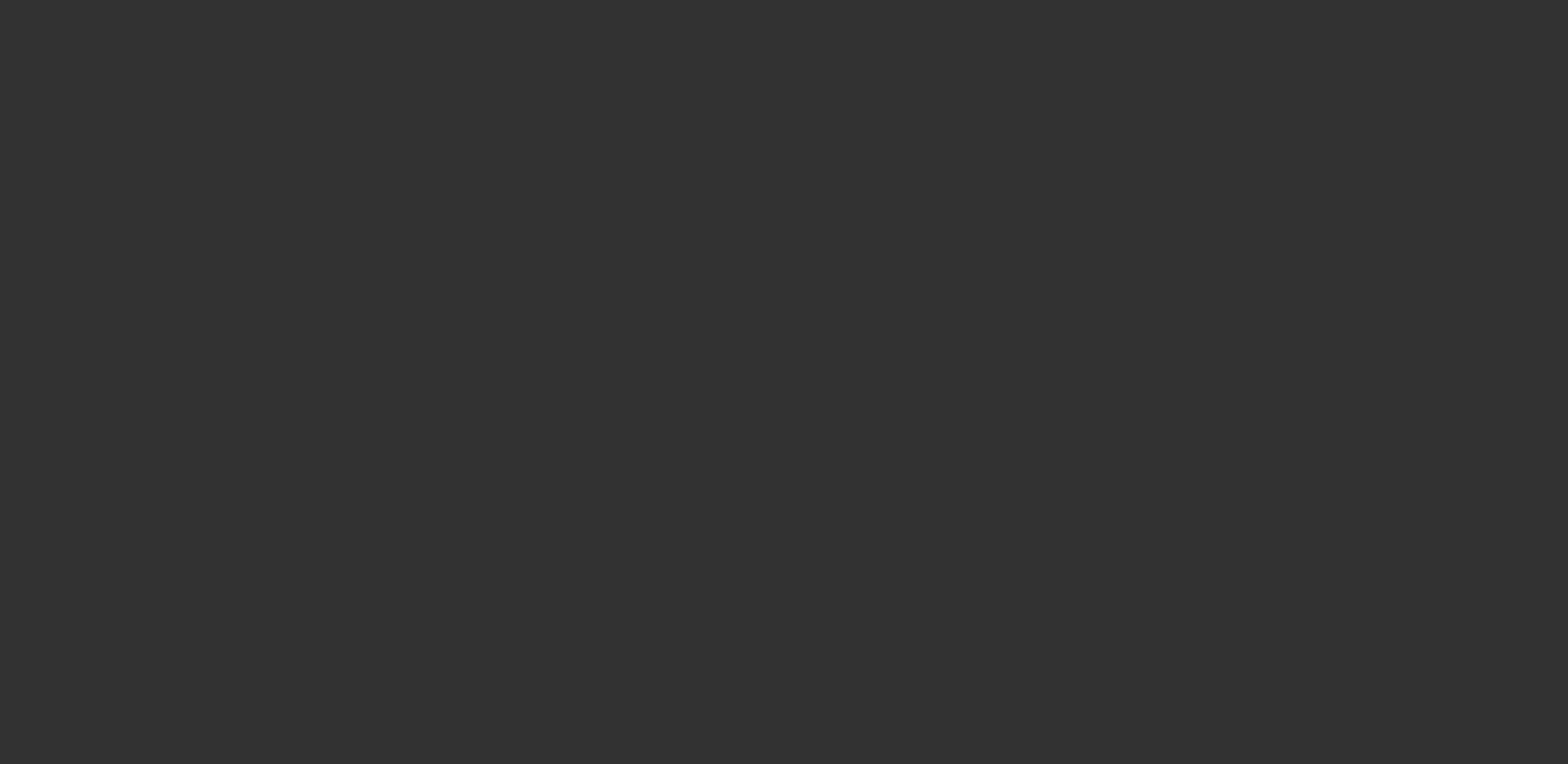
select select "4"
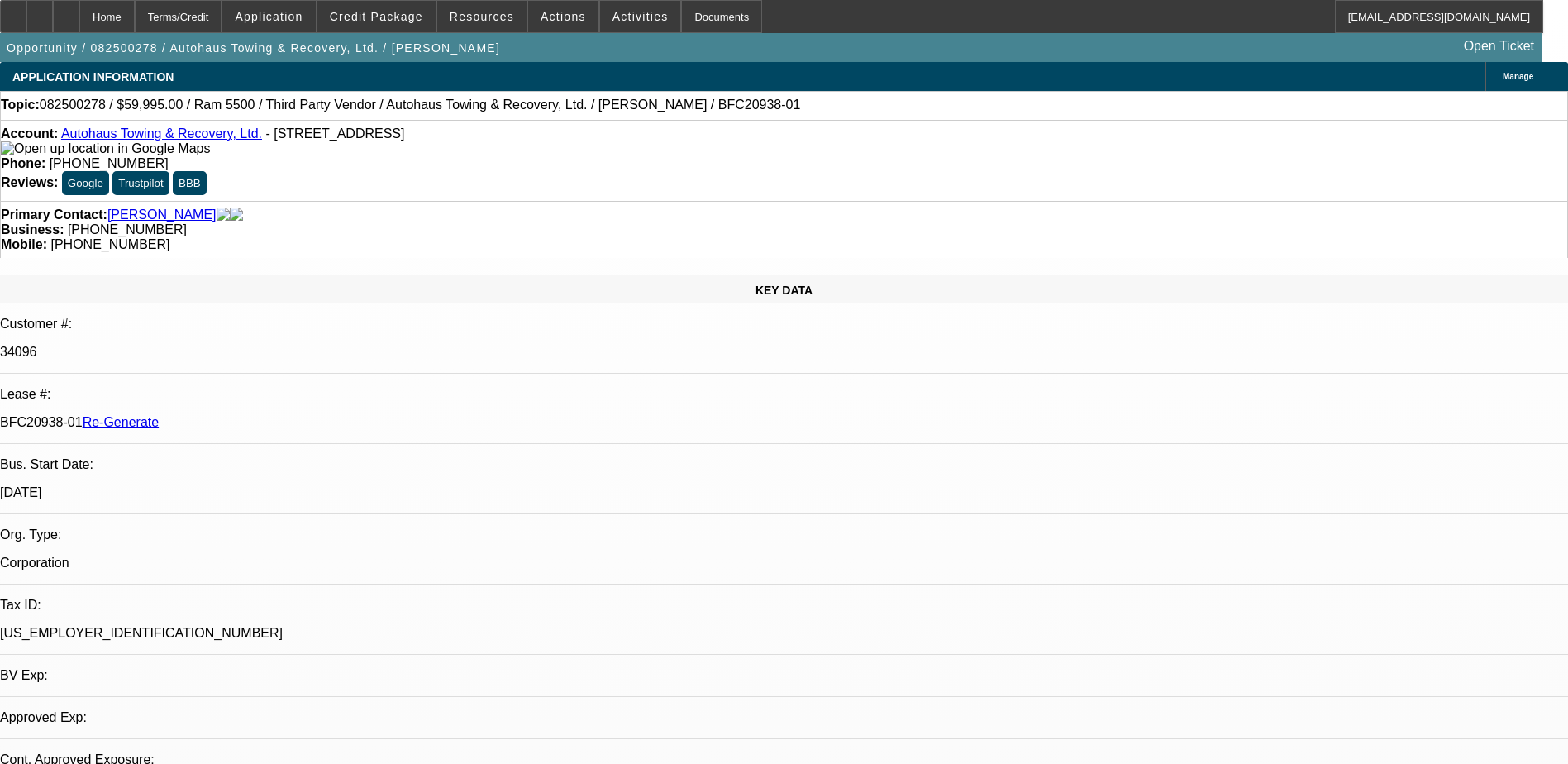
select select "0"
select select "2"
select select "0"
select select "6"
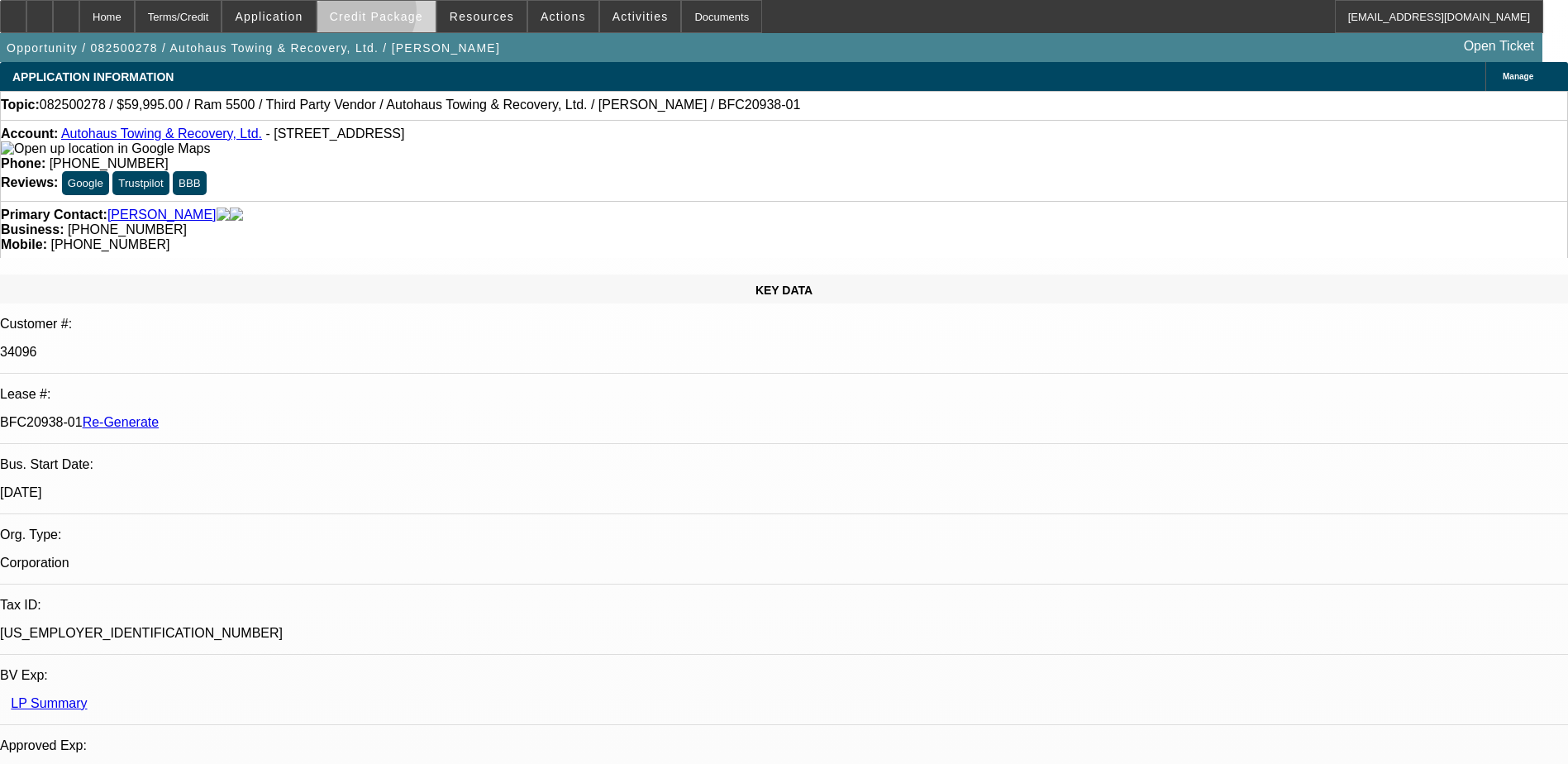
click at [390, 16] on span "Credit Package" at bounding box center [376, 16] width 93 height 13
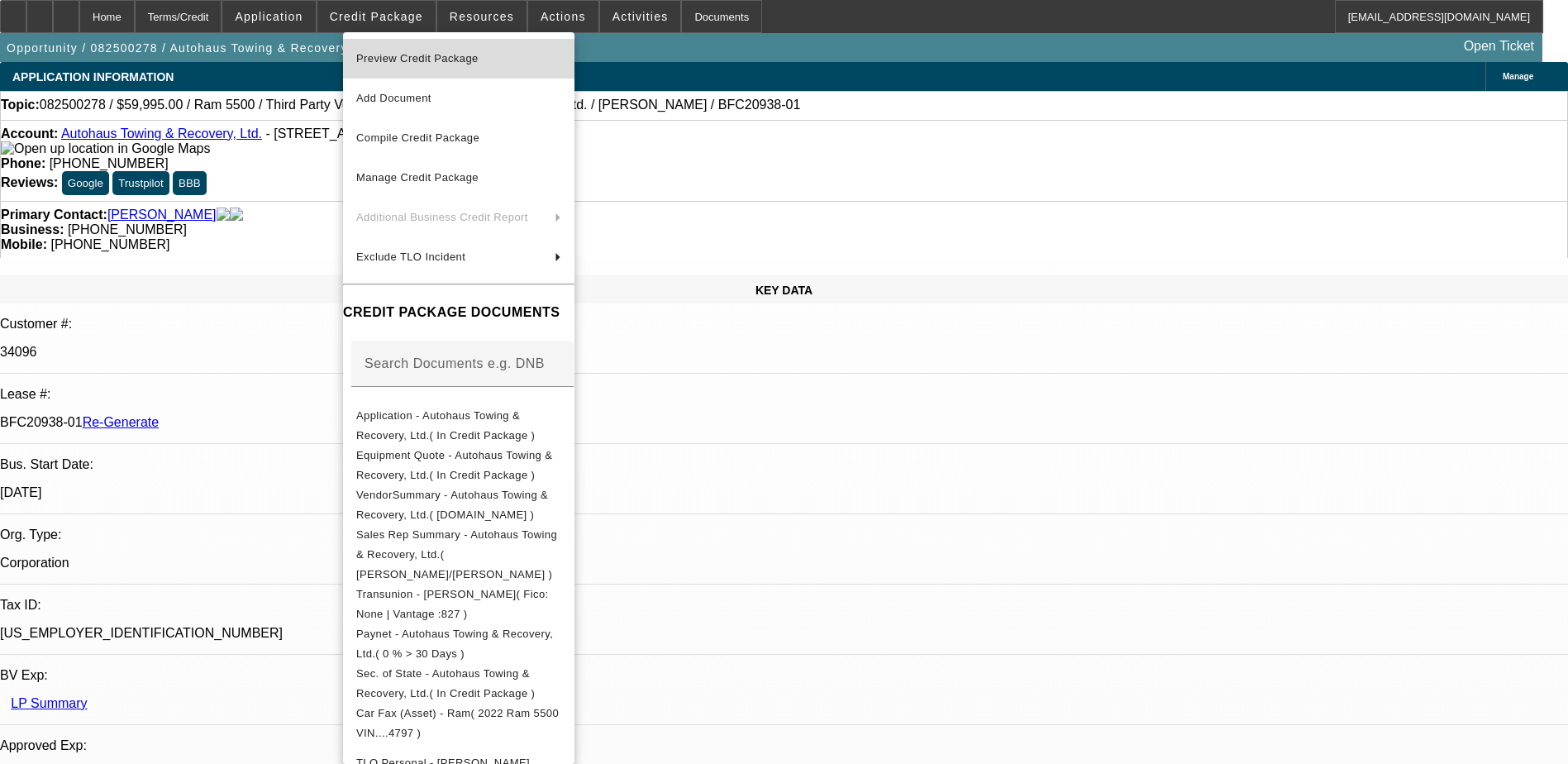
click at [397, 54] on span "Preview Credit Package" at bounding box center [417, 58] width 122 height 12
